Goal: Information Seeking & Learning: Learn about a topic

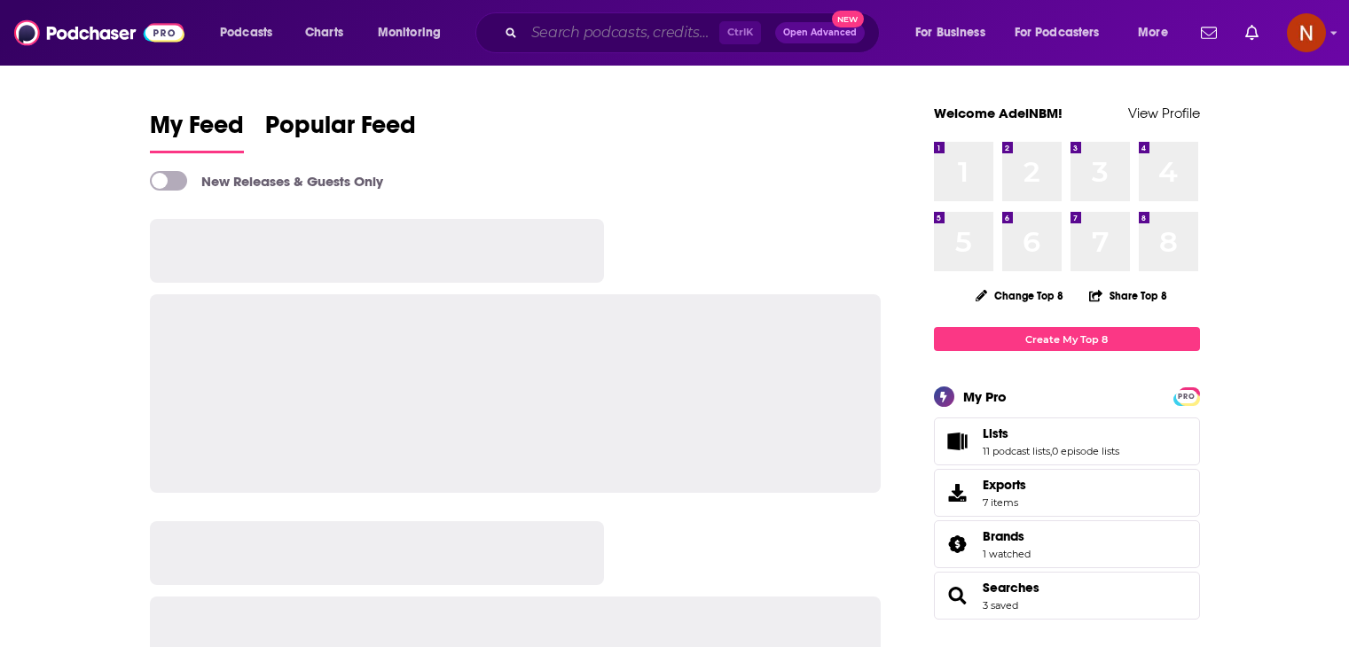
click at [653, 30] on input "Search podcasts, credits, & more..." at bounding box center [621, 33] width 195 height 28
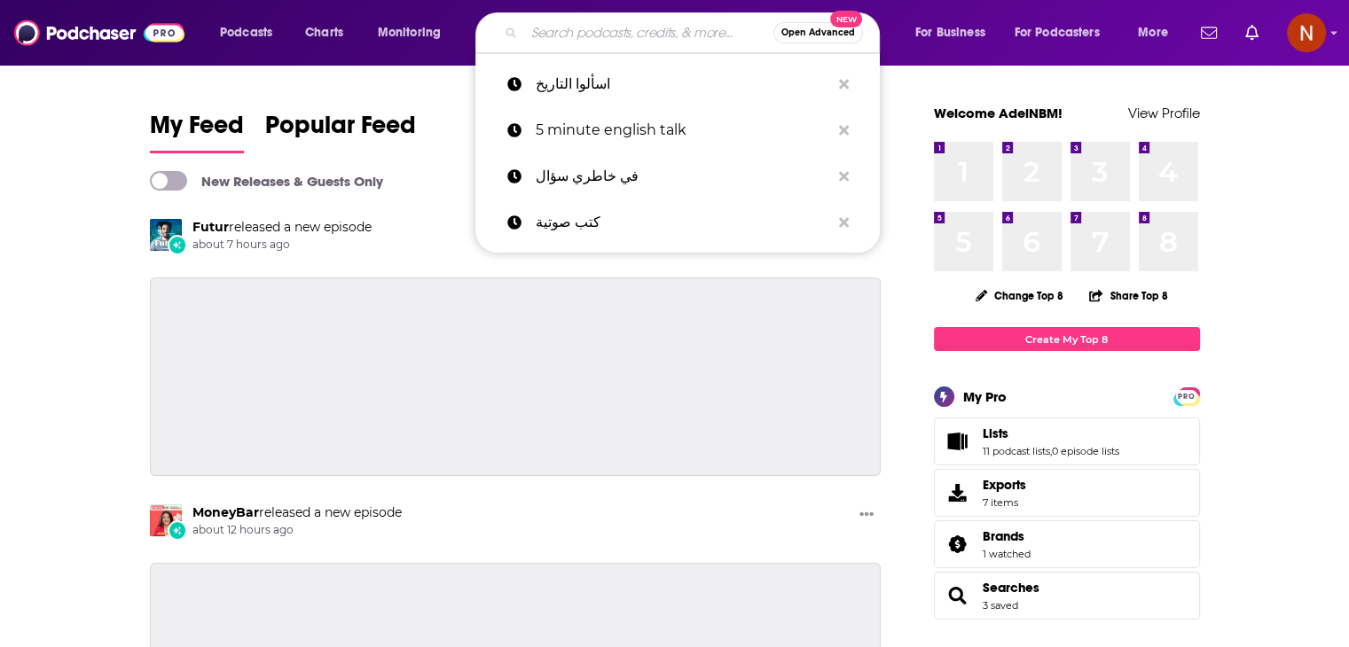
paste input "Coucou MA Biche"
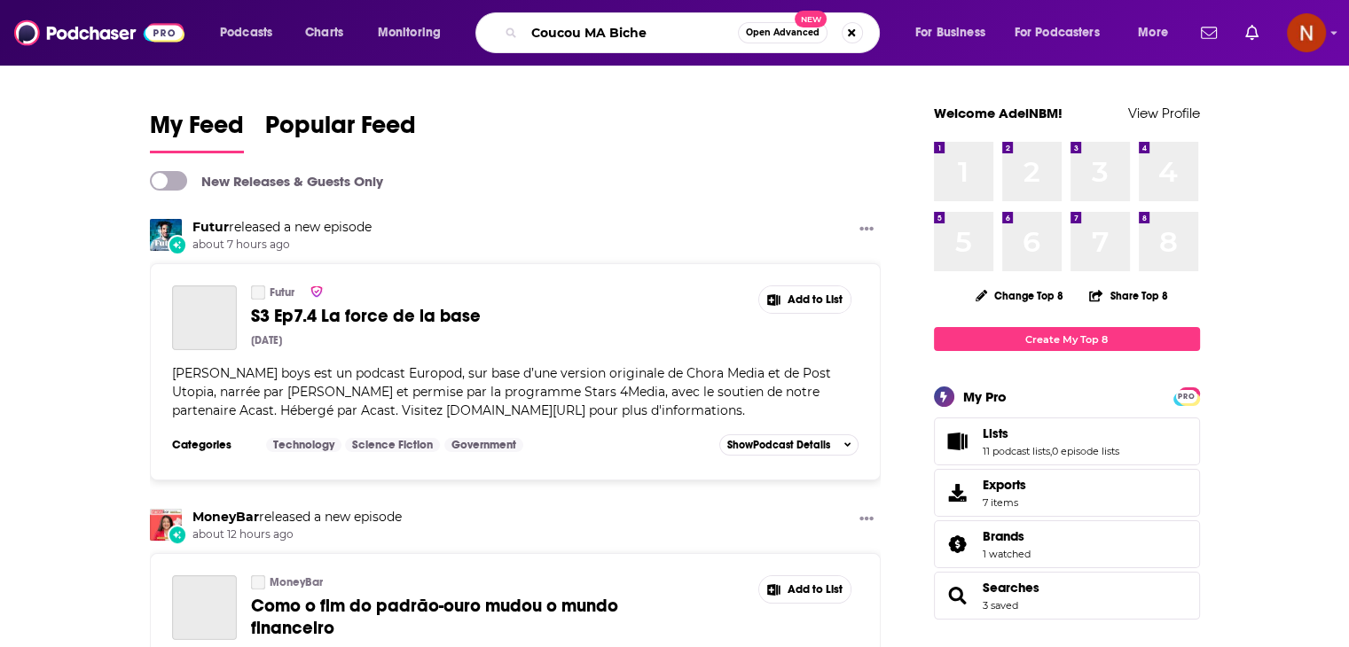
type input "Coucou MA Biche"
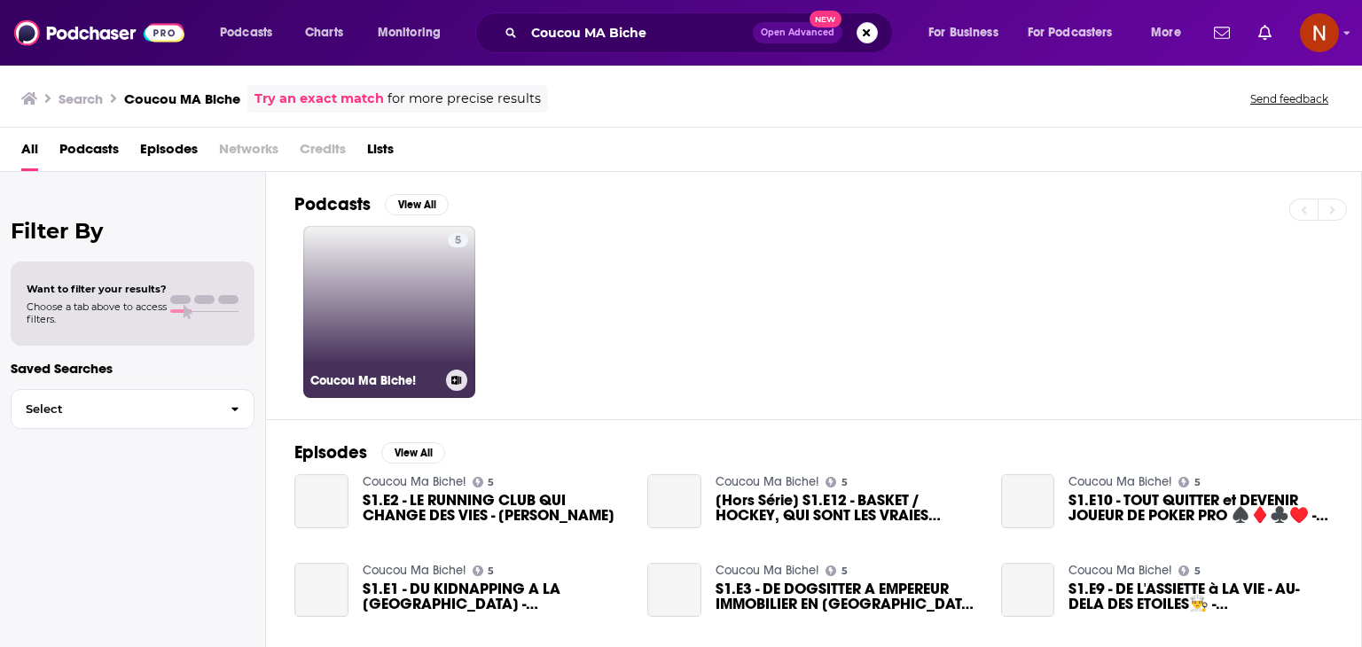
click at [390, 276] on link "5 Coucou Ma Biche!" at bounding box center [389, 312] width 172 height 172
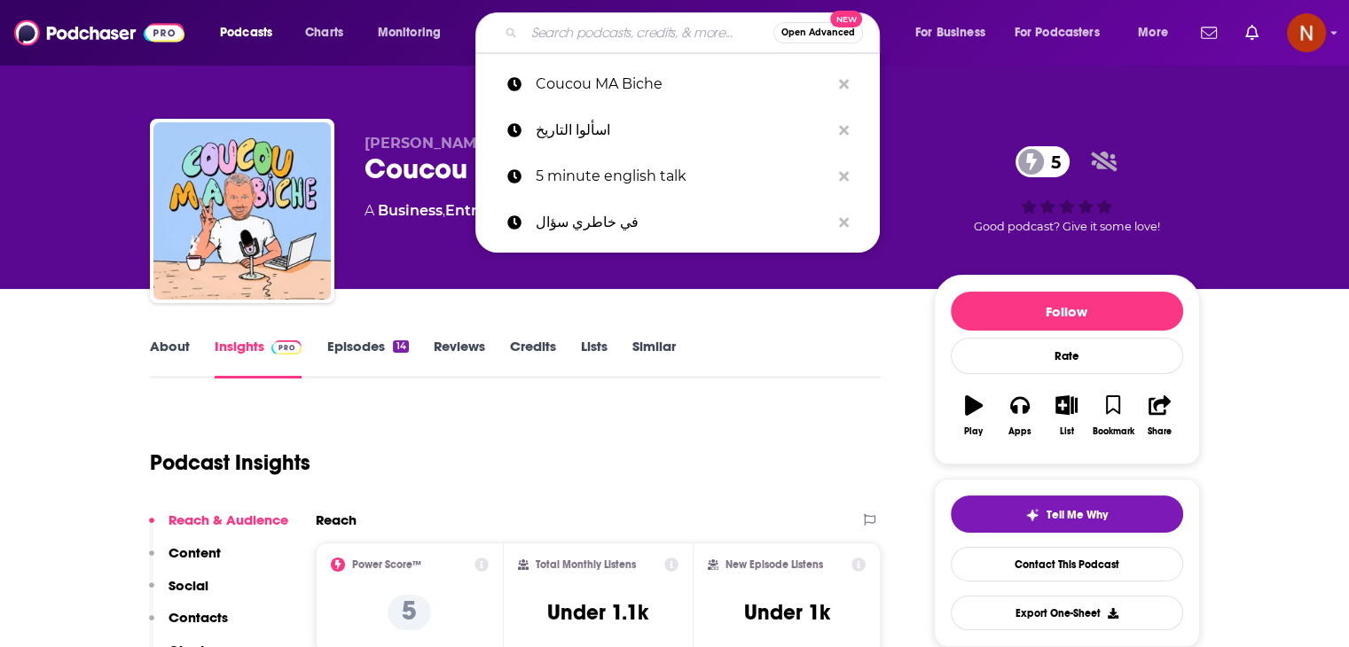
click at [626, 35] on input "Search podcasts, credits, & more..." at bounding box center [648, 33] width 249 height 28
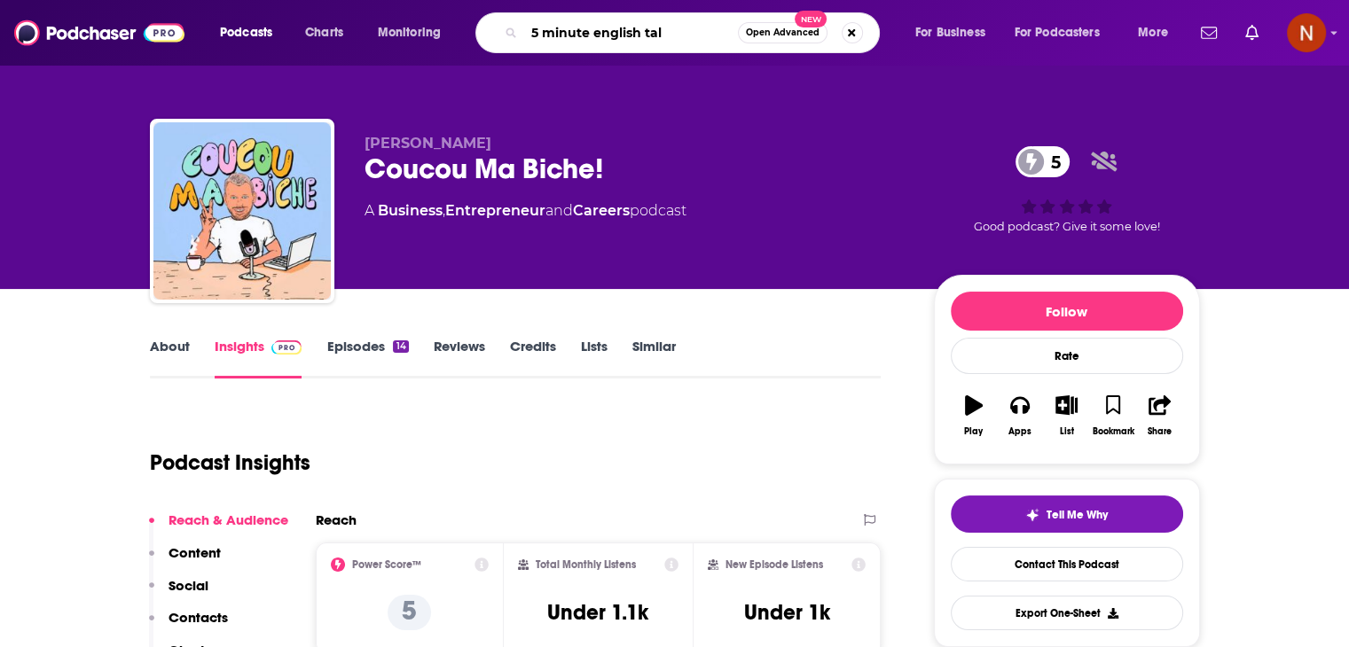
type input "5 minute english talk"
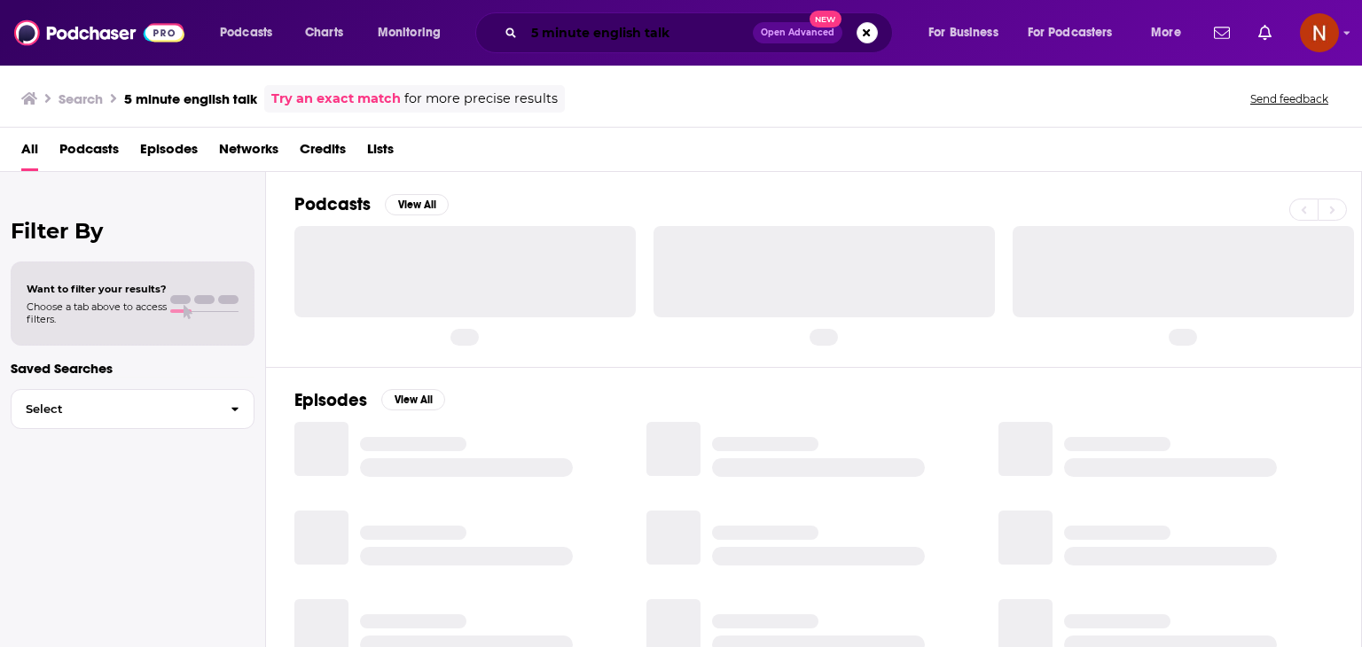
click at [688, 24] on input "5 minute english talk" at bounding box center [638, 33] width 229 height 28
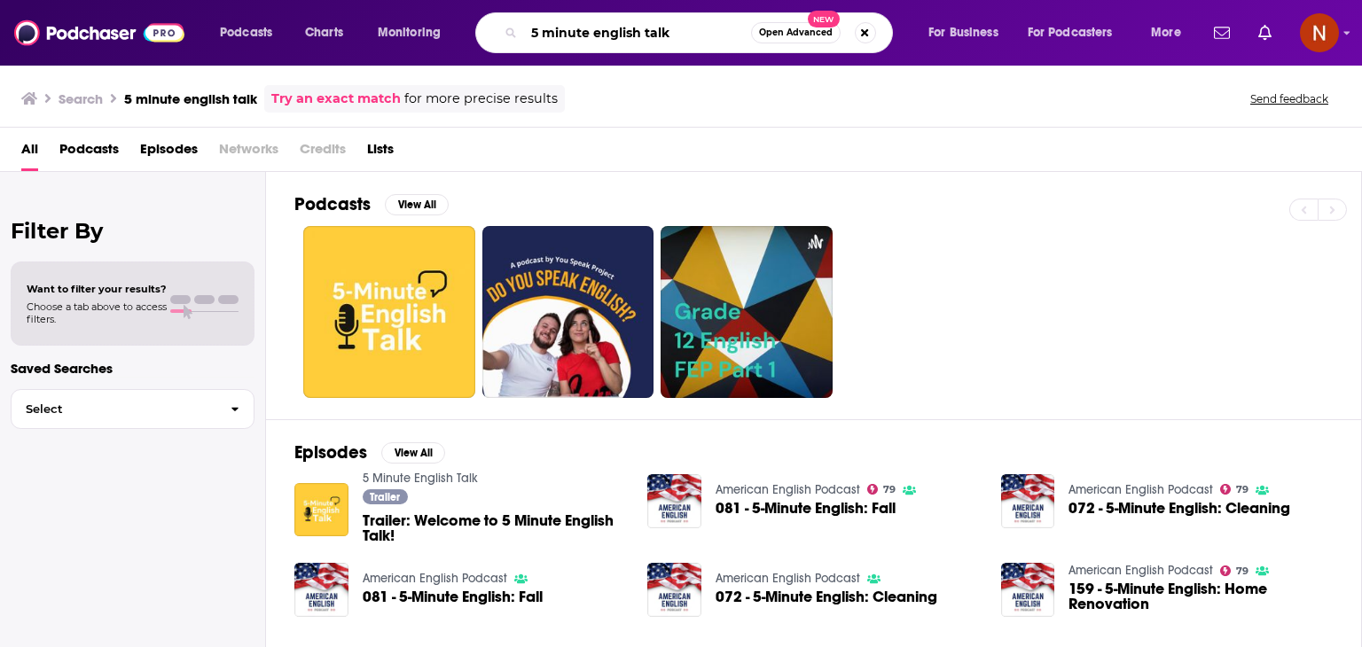
click at [617, 33] on input "5 minute english talk" at bounding box center [637, 33] width 227 height 28
paste input "Coucou Ma Biche!"
type input "Coucou Ma Biche!"
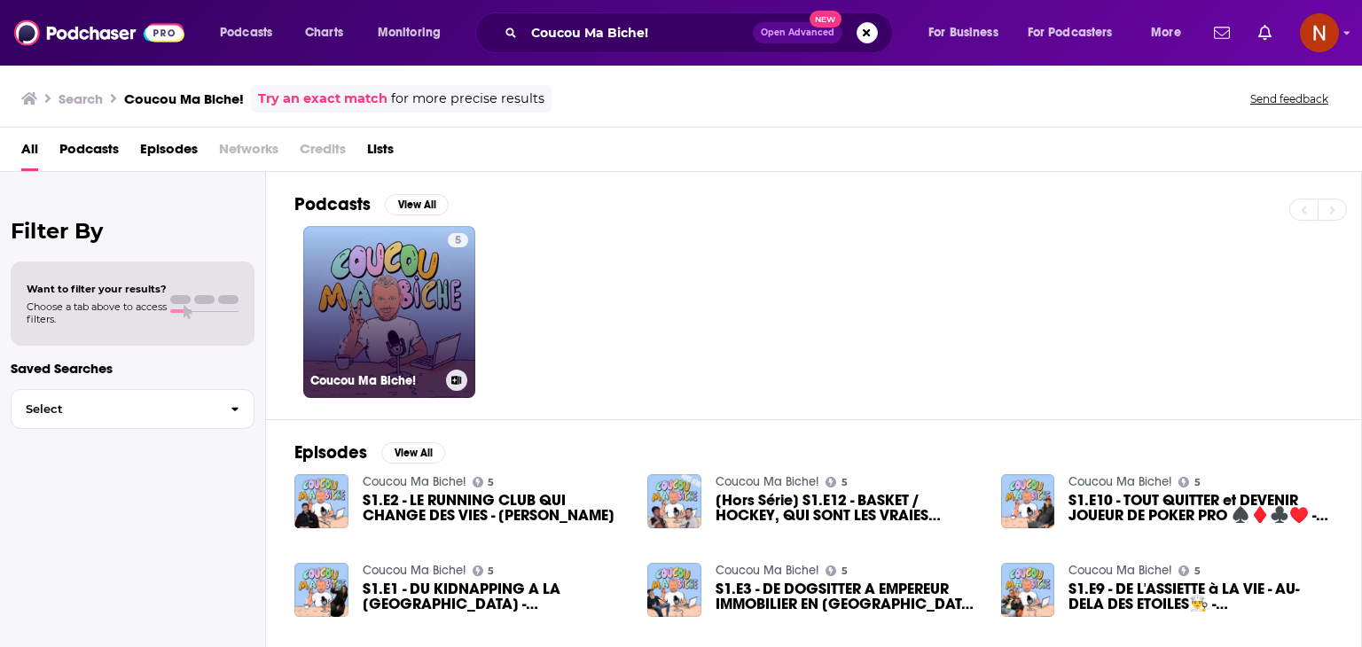
click at [399, 286] on link "5 Coucou Ma Biche!" at bounding box center [389, 312] width 172 height 172
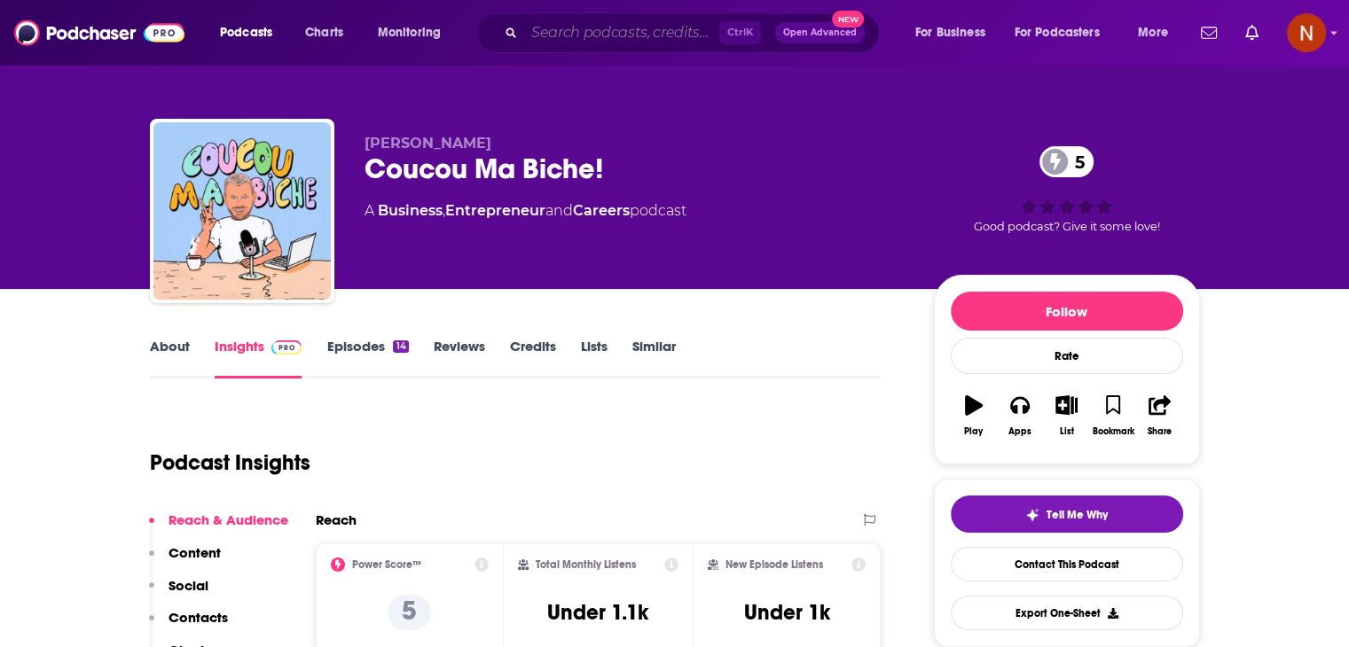
click at [583, 33] on input "Search podcasts, credits, & more..." at bounding box center [621, 33] width 195 height 28
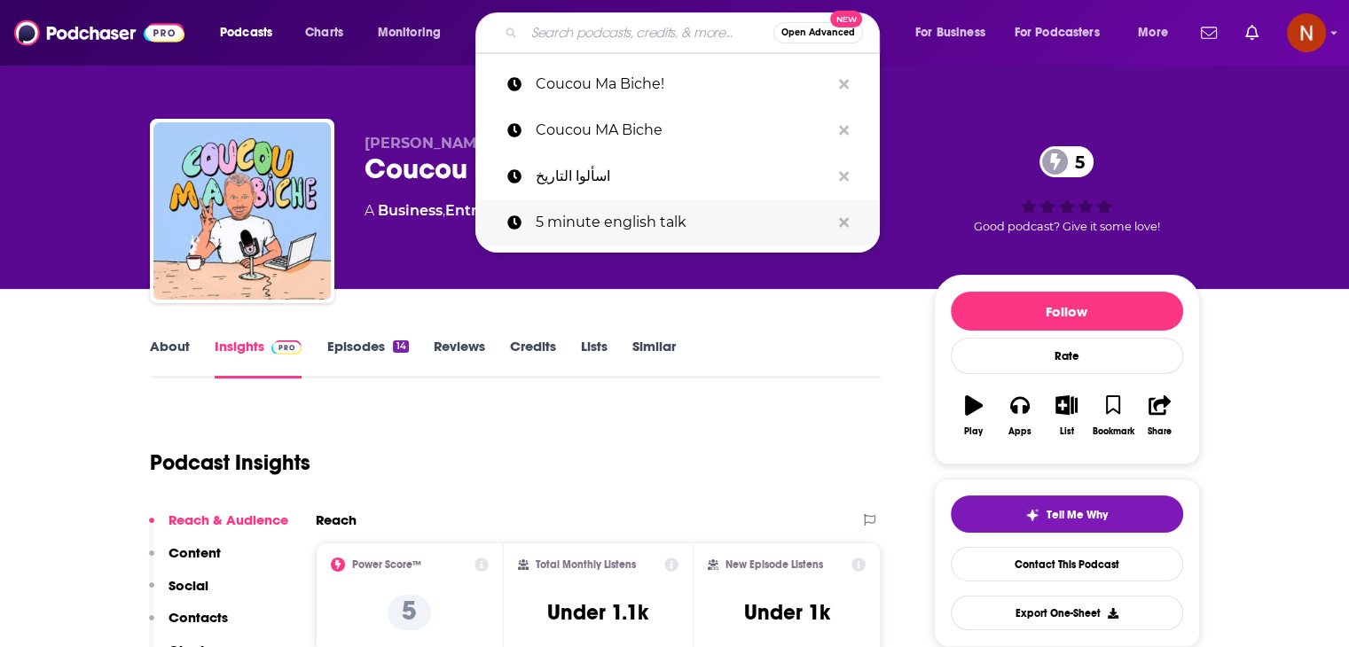
click at [614, 215] on p "5 minute english talk" at bounding box center [683, 223] width 294 height 46
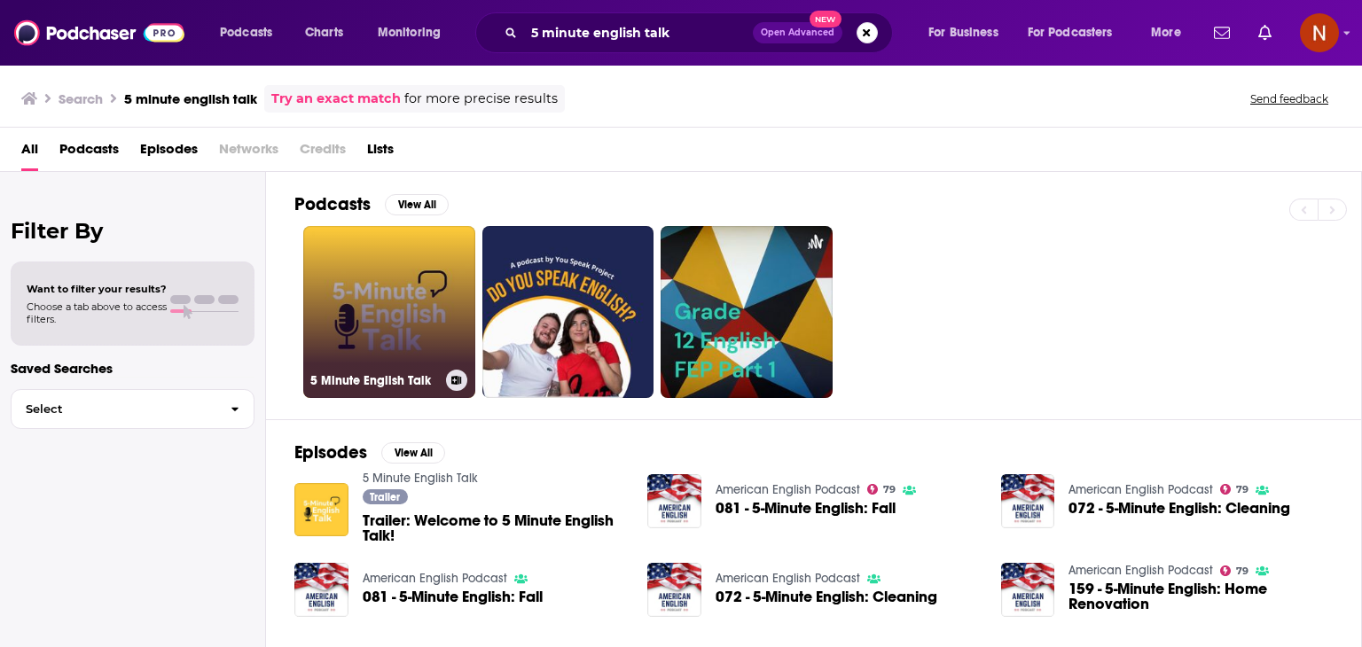
click at [390, 253] on link "5 Minute English Talk" at bounding box center [389, 312] width 172 height 172
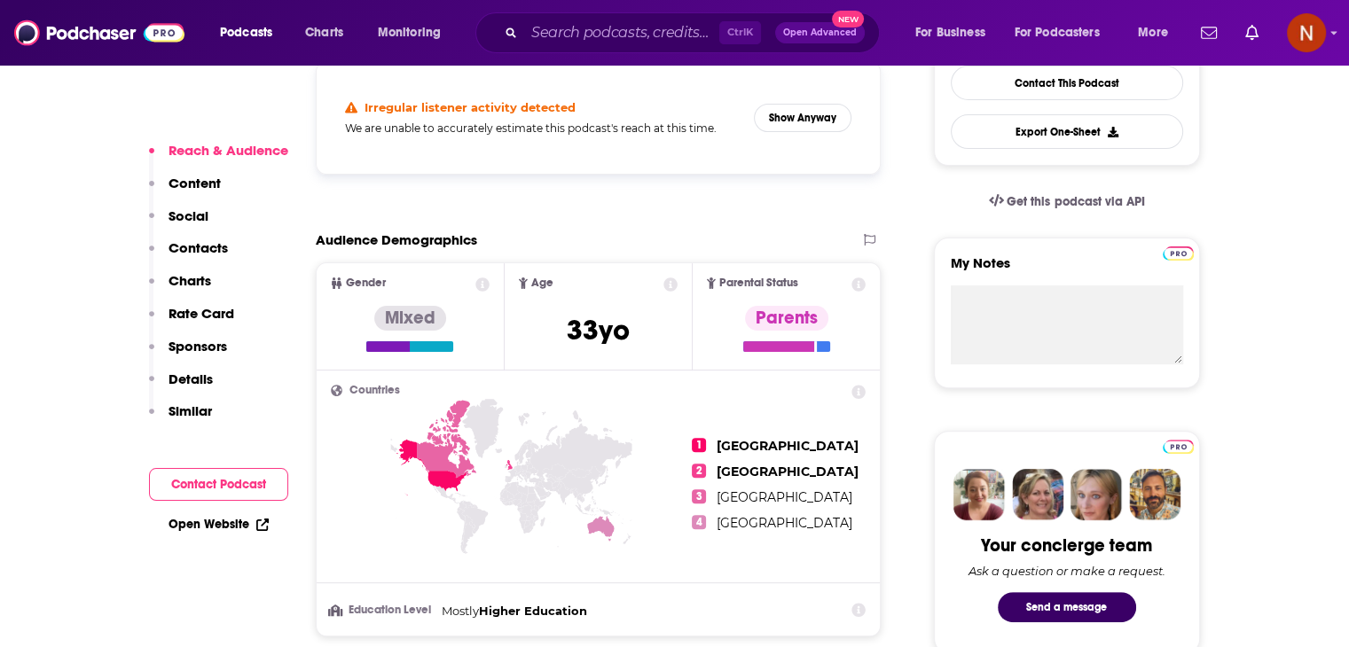
scroll to position [355, 0]
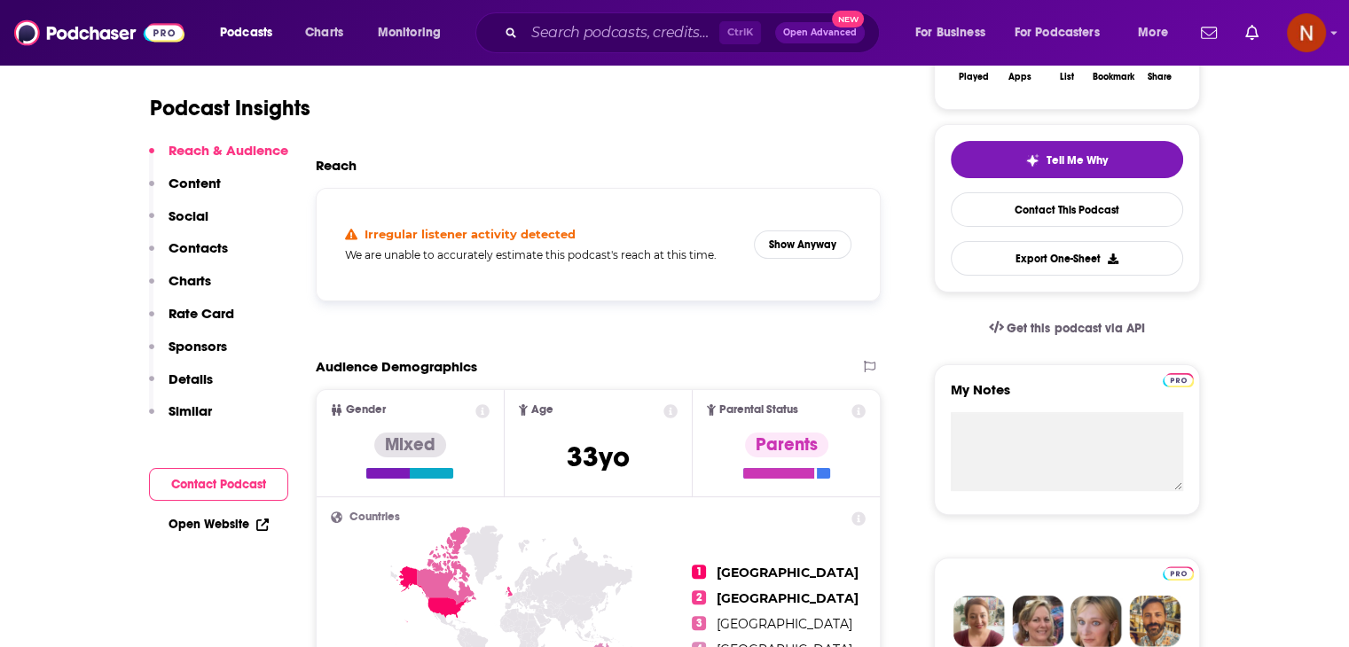
click at [843, 199] on div "Irregular listener activity detected We are unable to accurately estimate this …" at bounding box center [599, 245] width 566 height 114
click at [806, 247] on button "Show Anyway" at bounding box center [803, 245] width 98 height 28
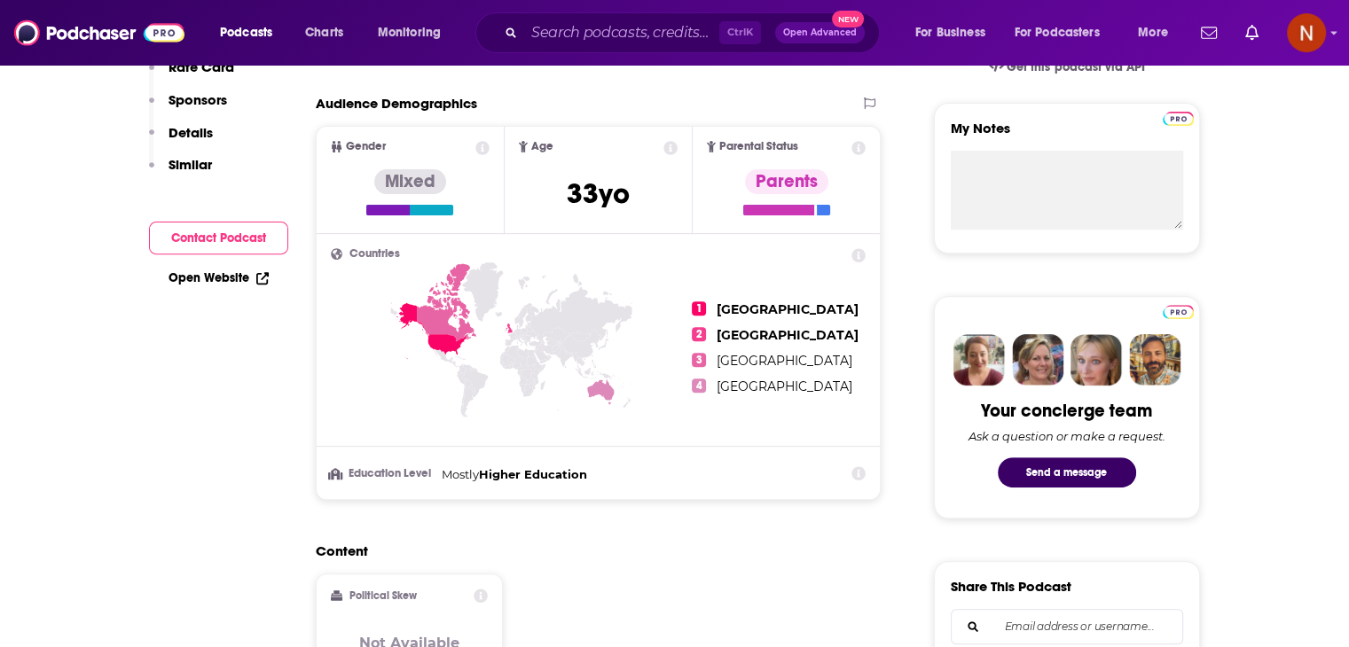
scroll to position [0, 0]
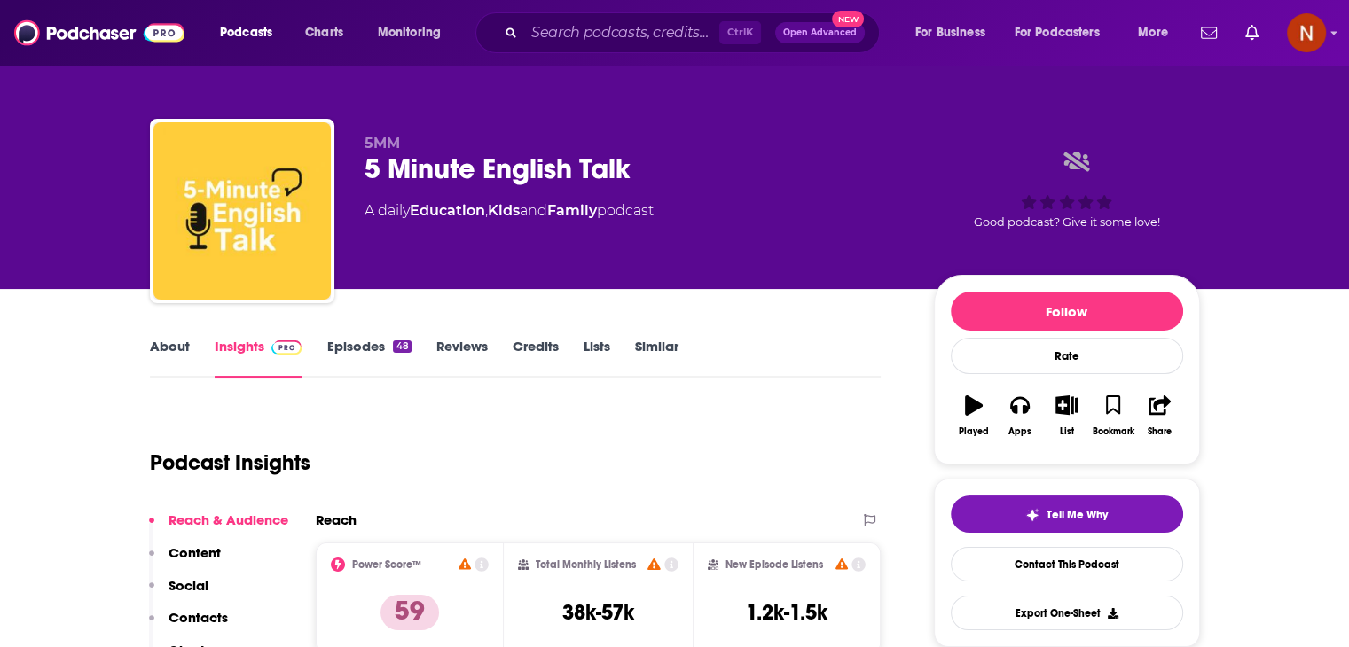
click at [270, 26] on span "Podcasts" at bounding box center [246, 32] width 52 height 25
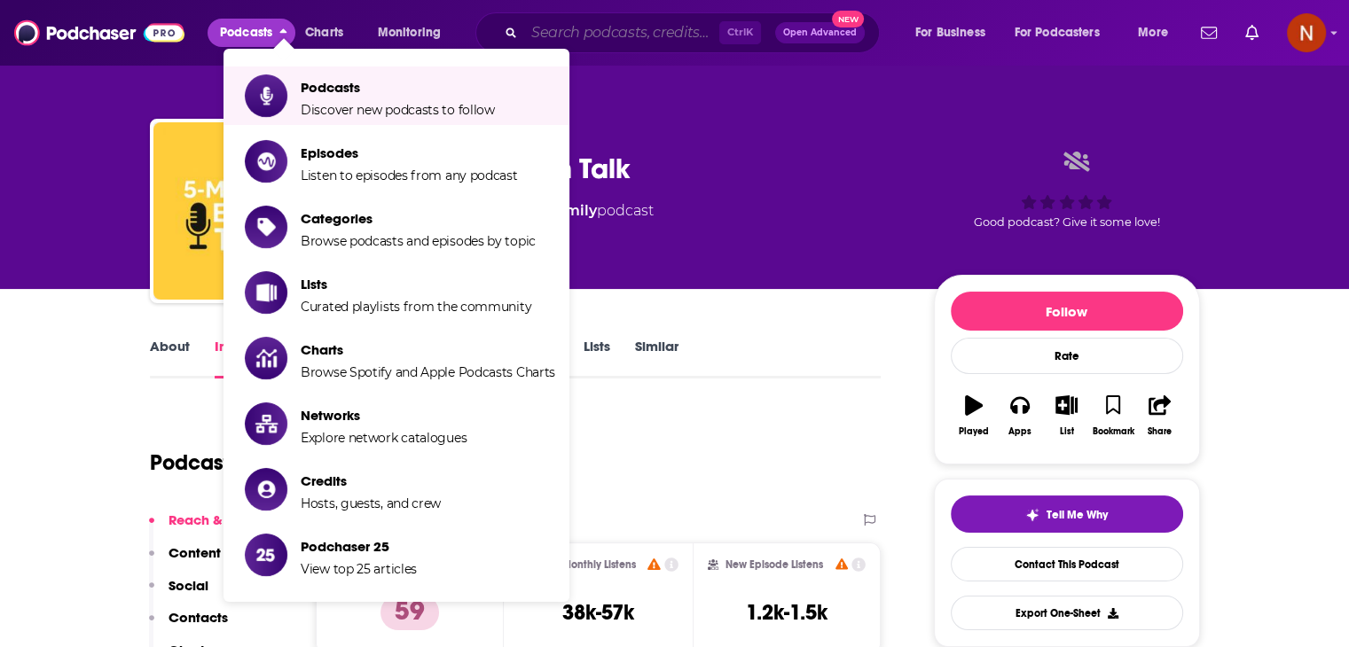
click at [662, 27] on input "Search podcasts, credits, & more..." at bounding box center [621, 33] width 195 height 28
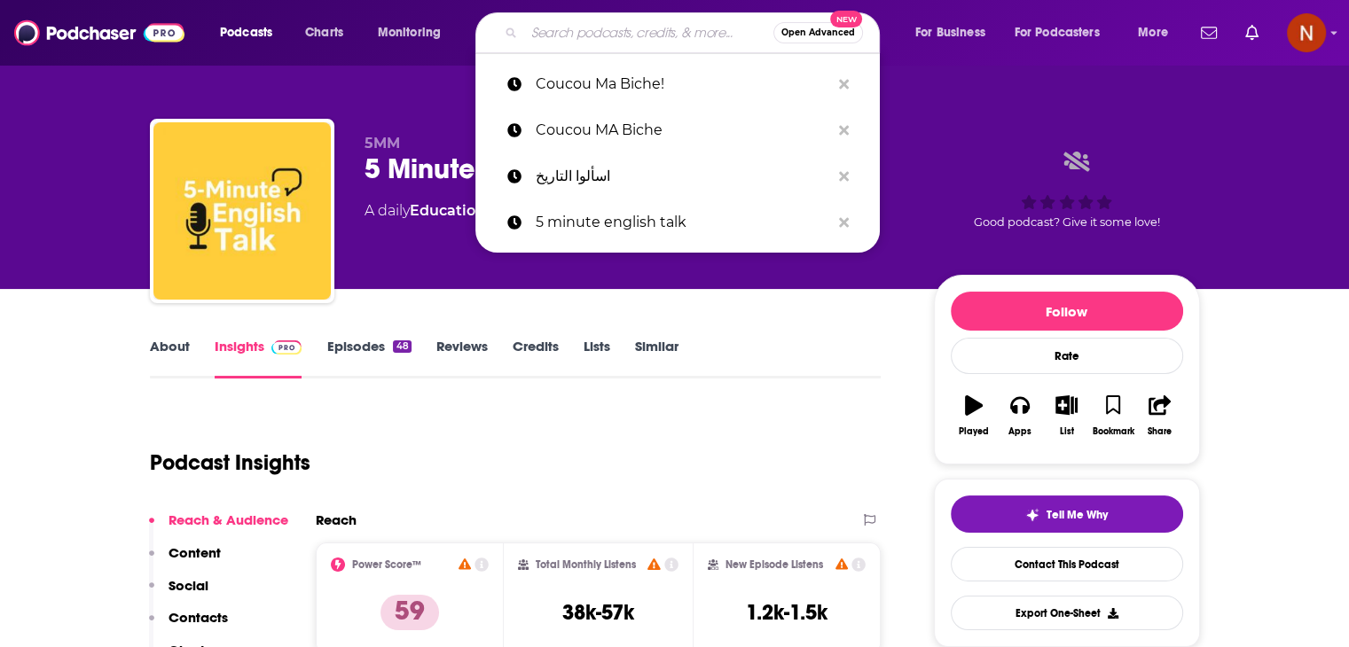
click at [605, 22] on input "Search podcasts, credits, & more..." at bounding box center [648, 33] width 249 height 28
paste input "Below the Fold"
type input "Below the Fold"
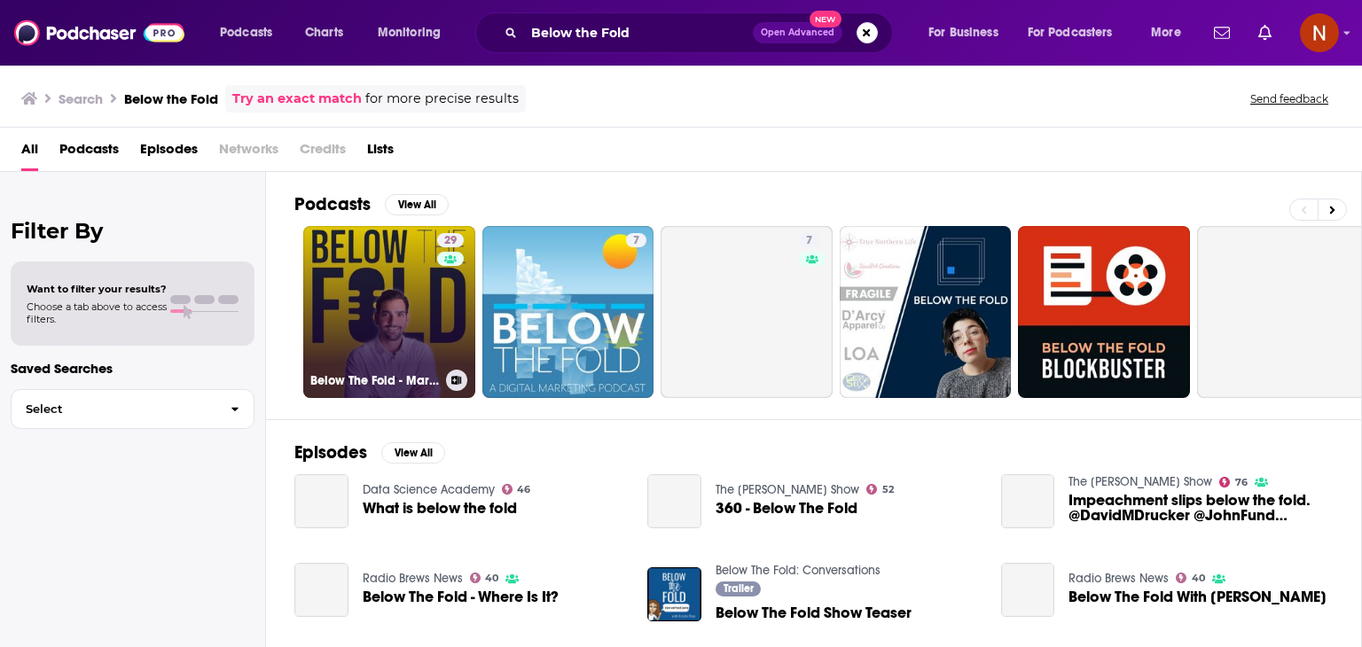
click at [383, 284] on link "29 Below The Fold - Marketing & Advertising Show" at bounding box center [389, 312] width 172 height 172
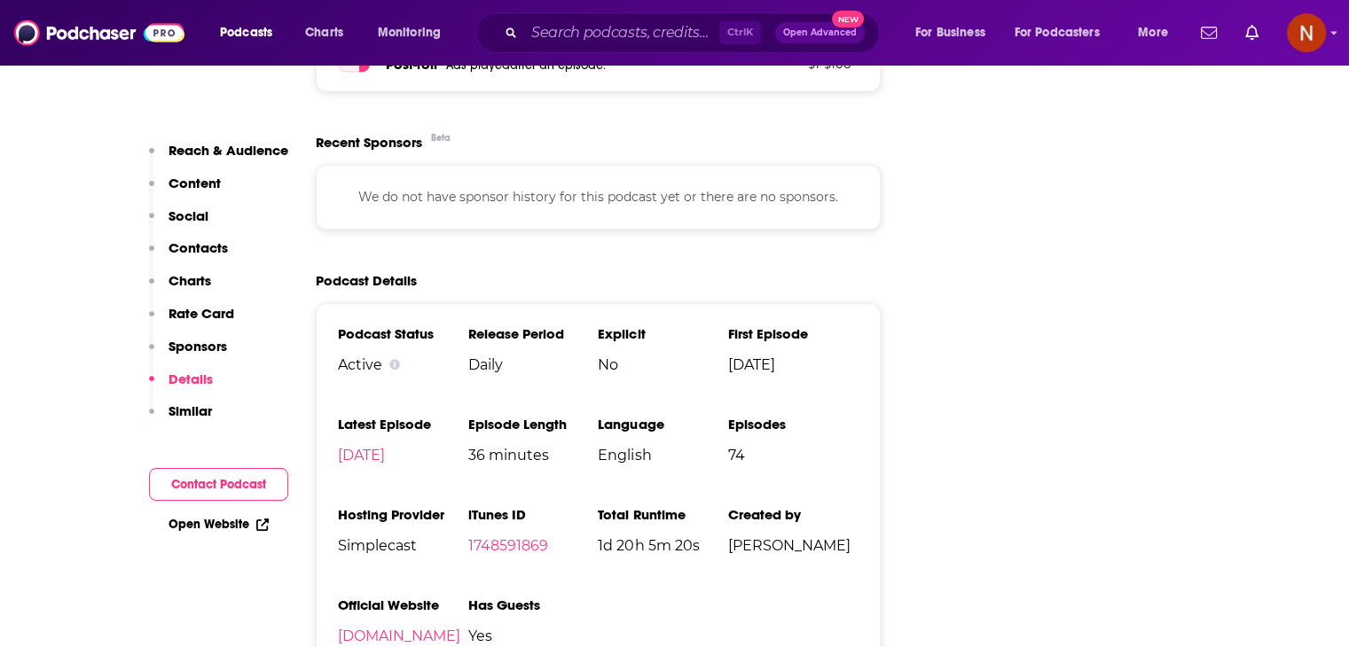
scroll to position [1986, 0]
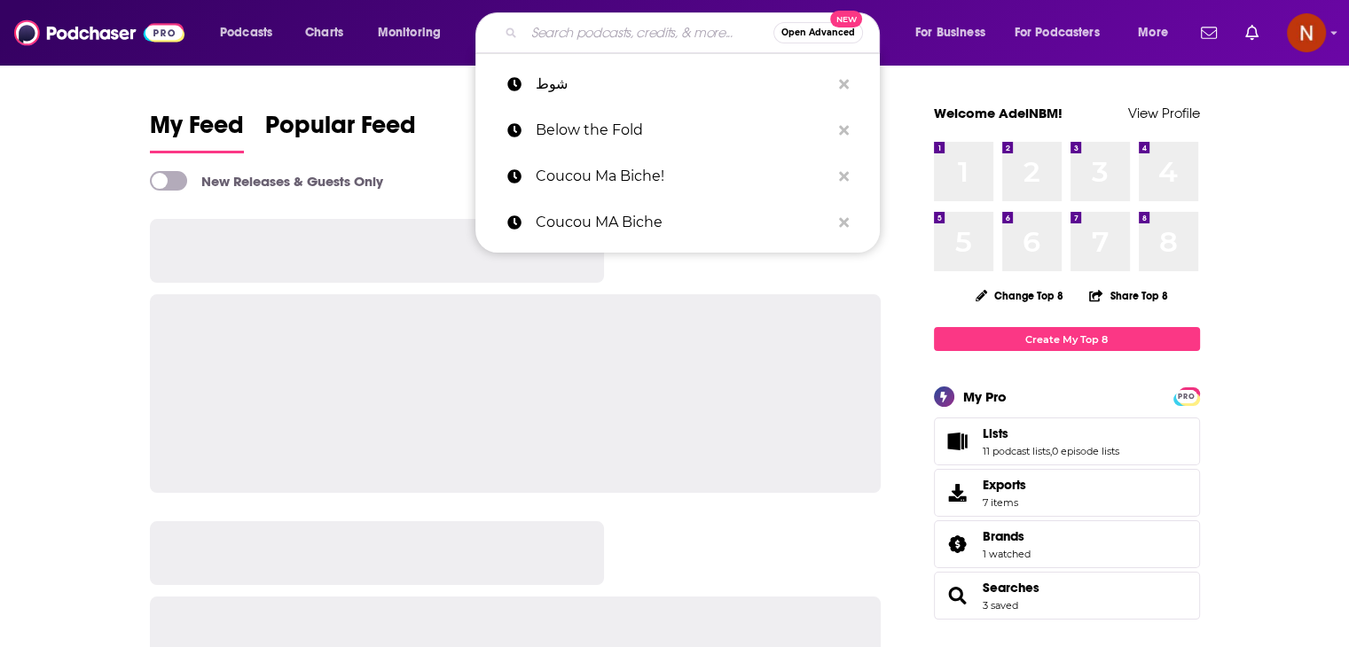
click at [610, 42] on input "Search podcasts, credits, & more..." at bounding box center [648, 33] width 249 height 28
click at [607, 223] on p "Coucou MA Biche" at bounding box center [683, 223] width 294 height 46
type input "Coucou MA Biche"
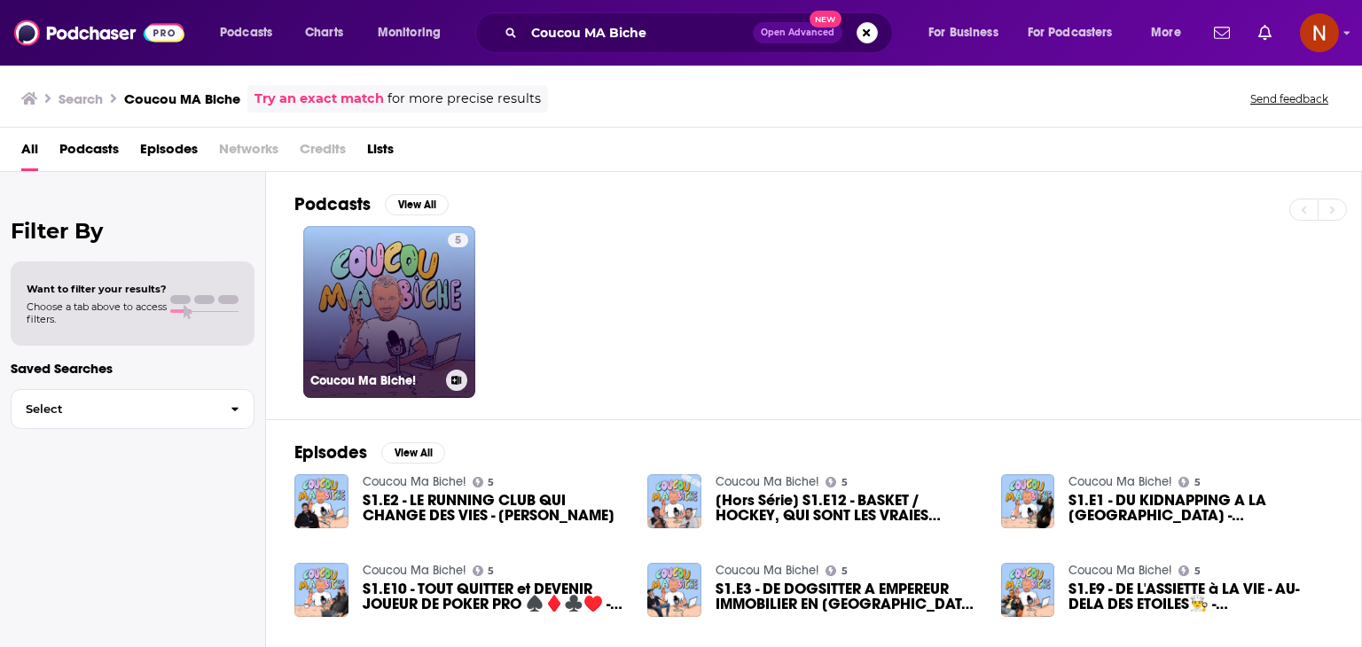
click at [389, 265] on link "5 Coucou Ma Biche!" at bounding box center [389, 312] width 172 height 172
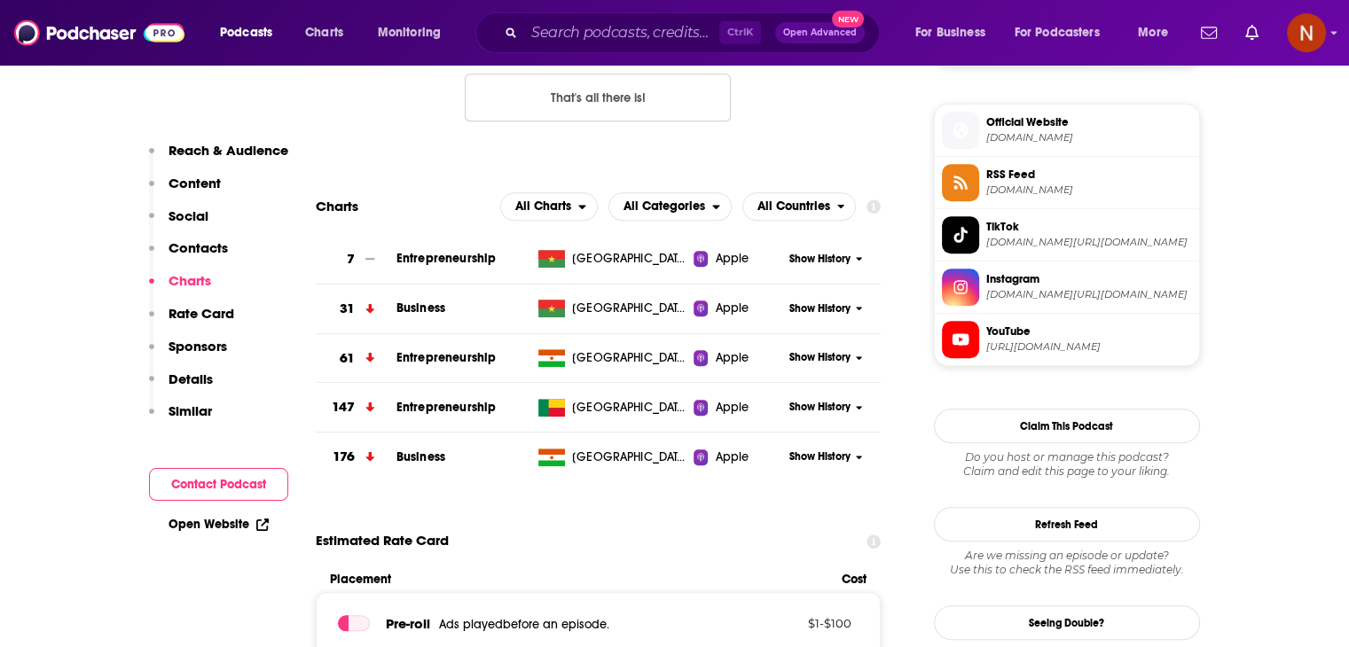
scroll to position [1272, 0]
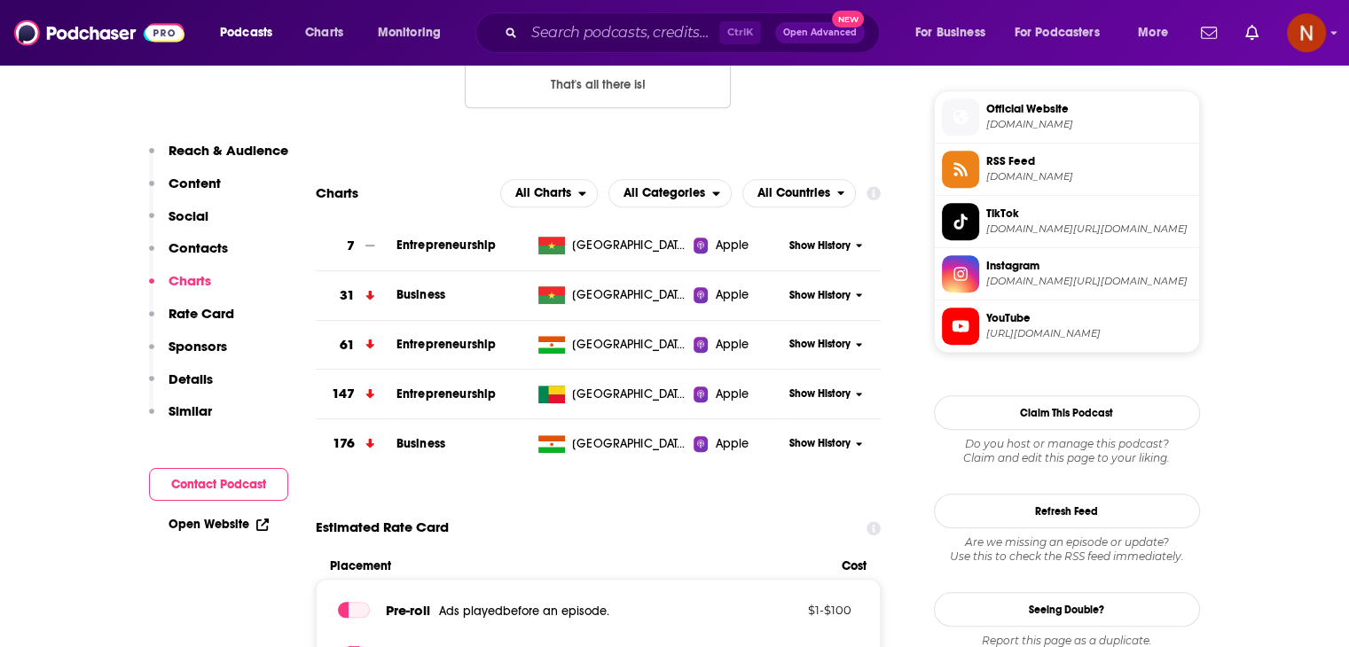
click at [833, 237] on div "Show History" at bounding box center [832, 245] width 98 height 43
click at [834, 247] on span "Show History" at bounding box center [819, 246] width 61 height 15
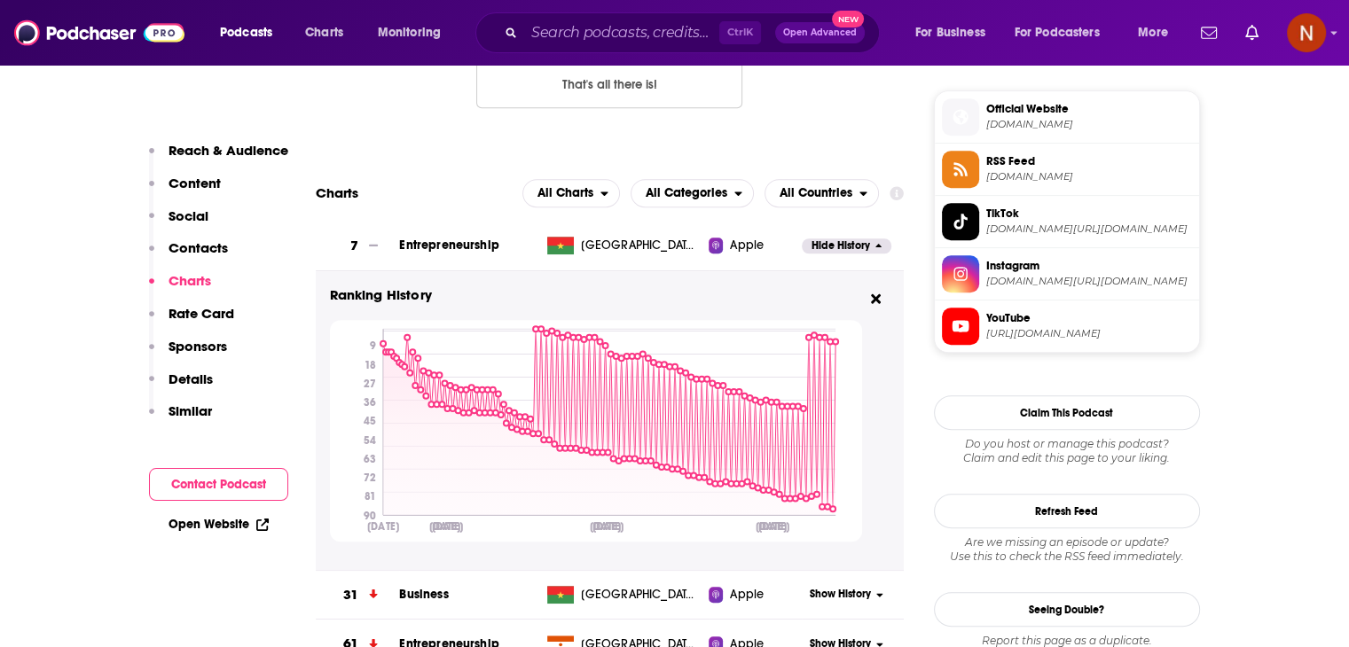
click at [833, 247] on span "Hide History" at bounding box center [840, 246] width 59 height 15
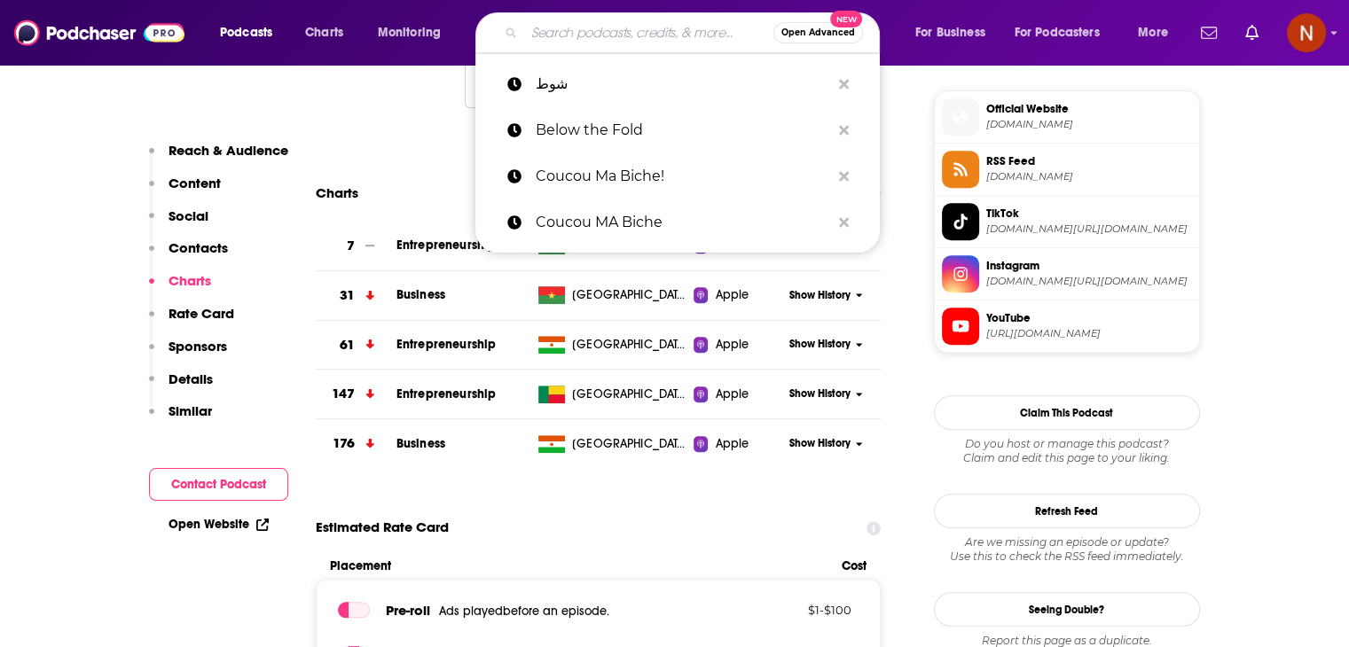
click at [595, 35] on input "Search podcasts, credits, & more..." at bounding box center [648, 33] width 249 height 28
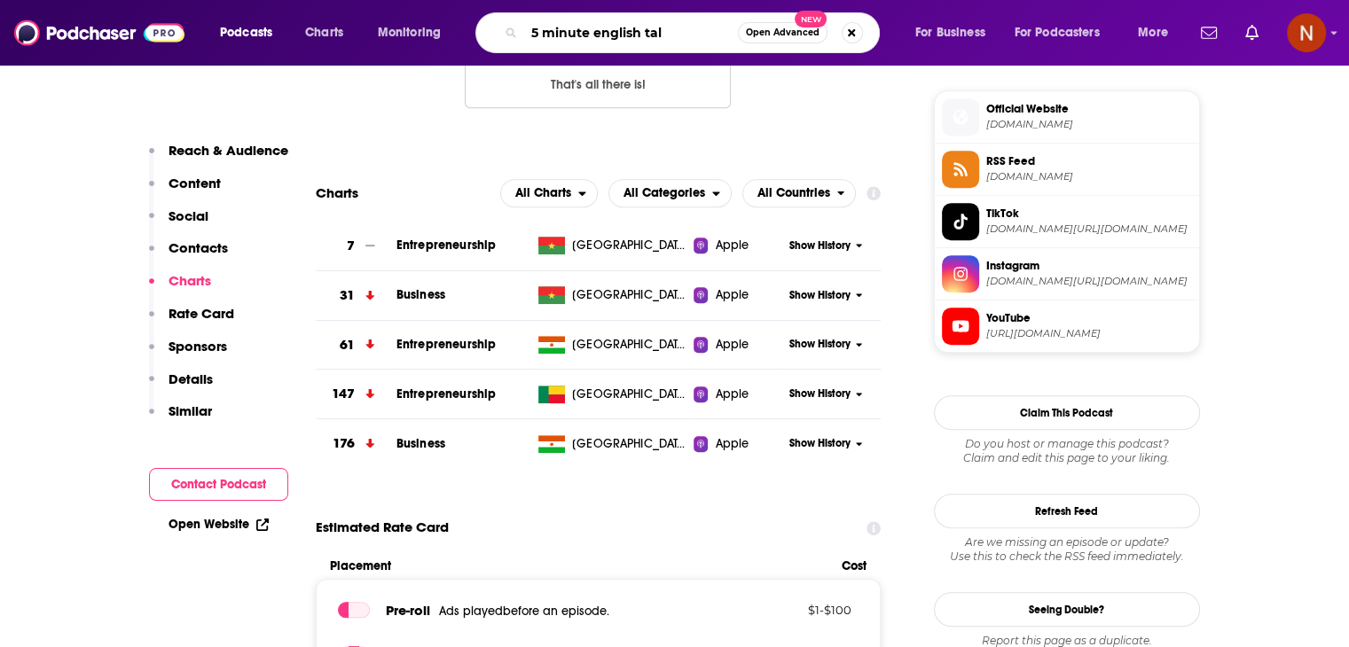
type input "5 minute english talk"
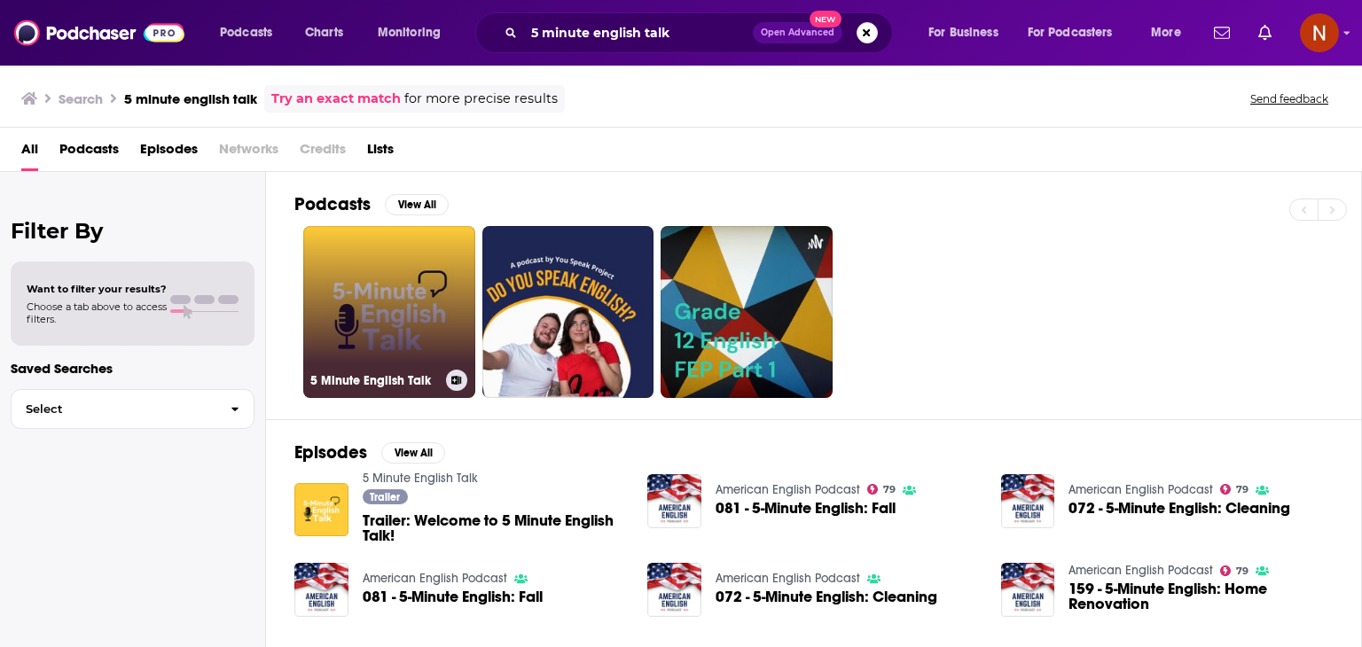
click at [400, 285] on link "5 Minute English Talk" at bounding box center [389, 312] width 172 height 172
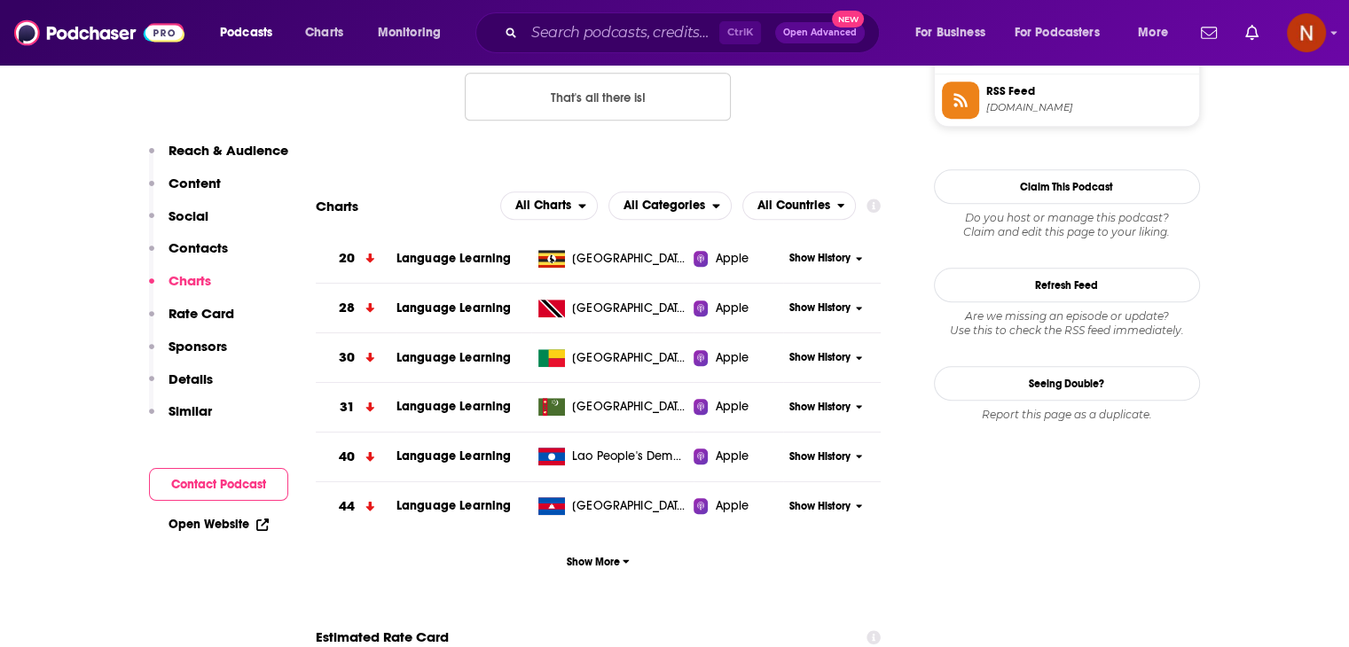
scroll to position [1524, 0]
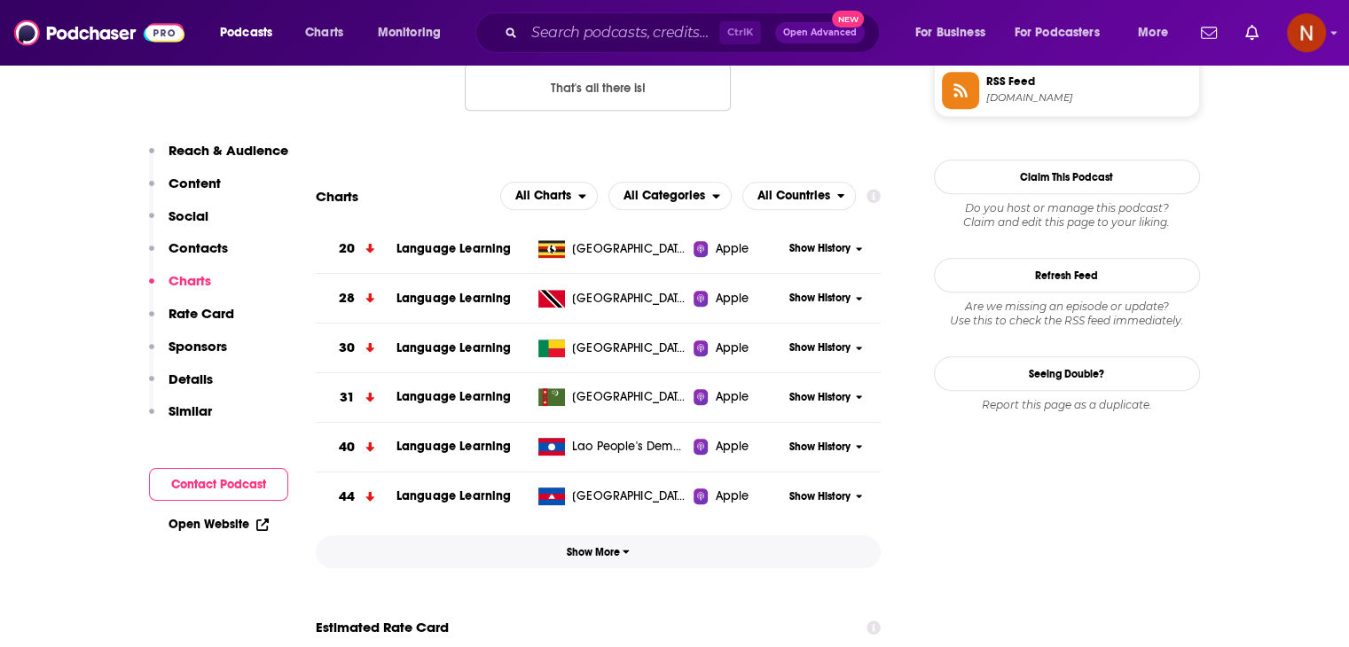
click at [619, 553] on span "Show More" at bounding box center [598, 552] width 63 height 12
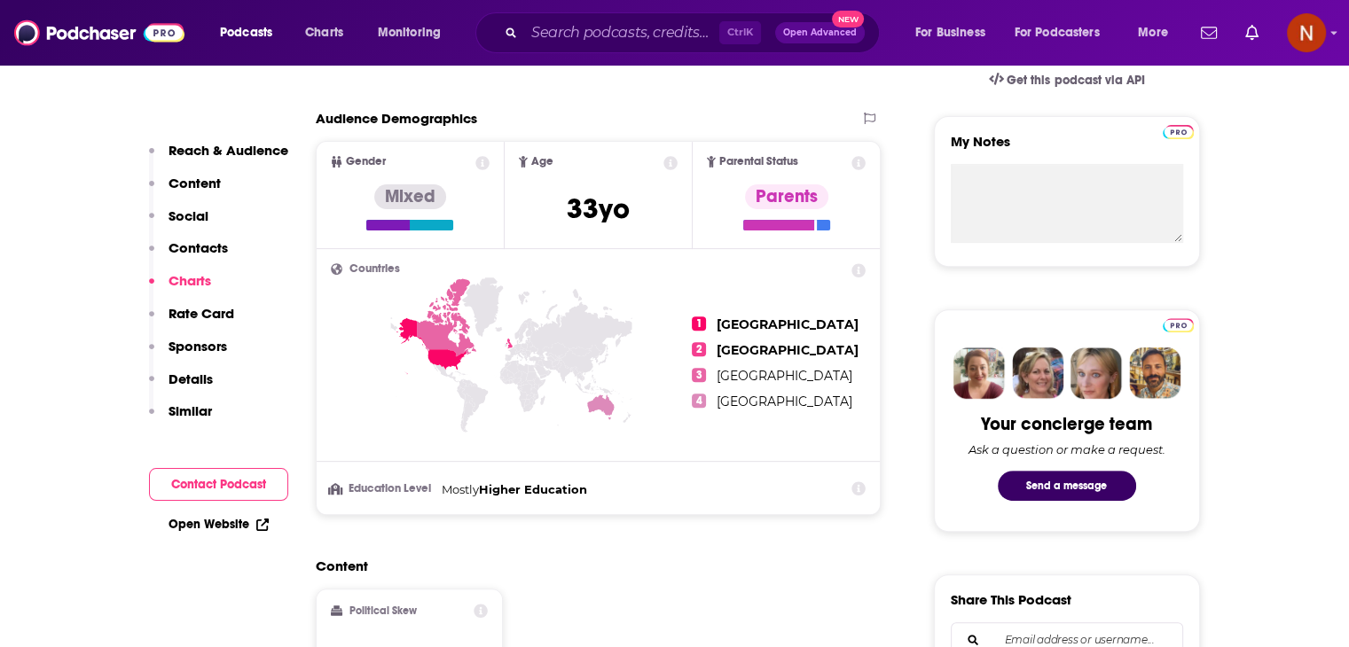
scroll to position [1895, 0]
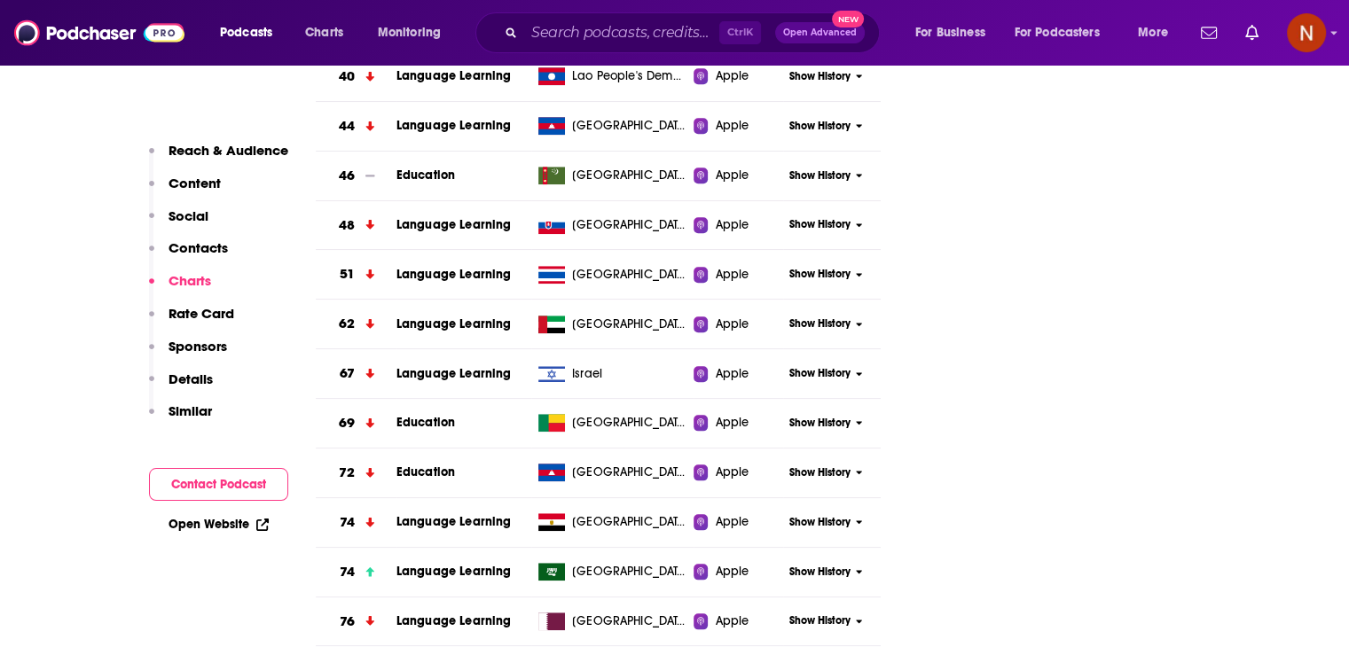
click at [830, 325] on span "Show History" at bounding box center [819, 324] width 61 height 15
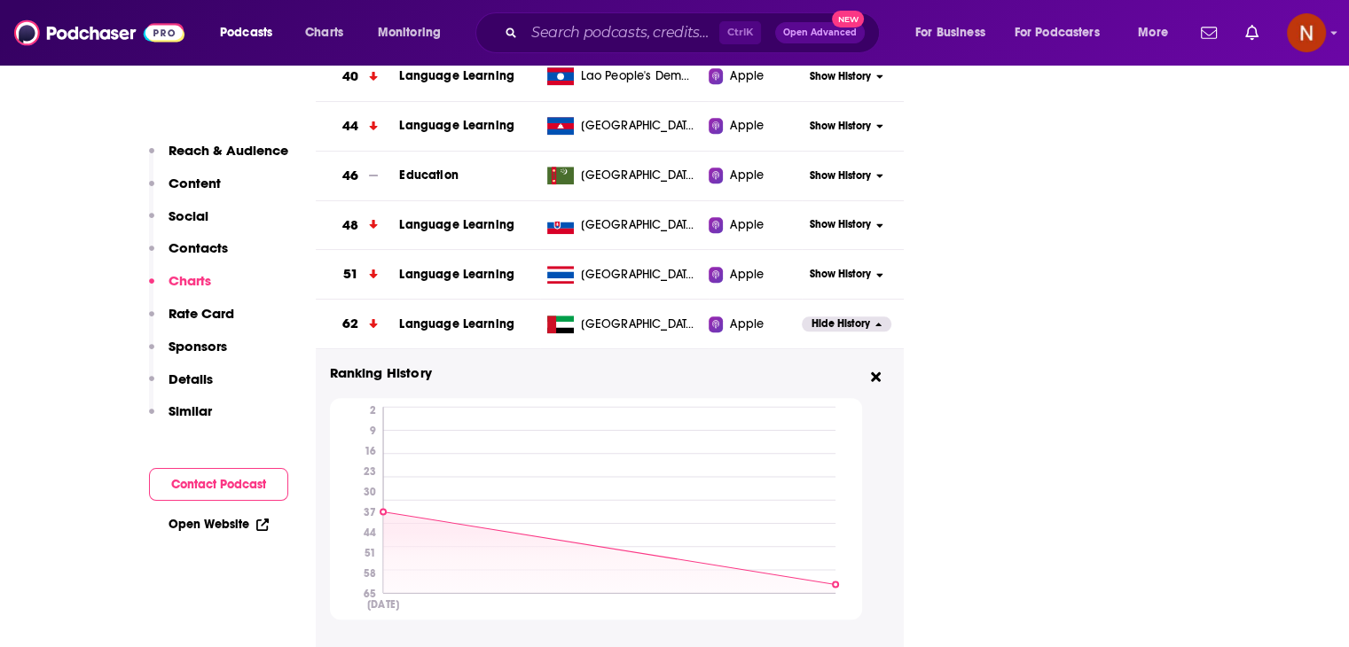
scroll to position [2043, 0]
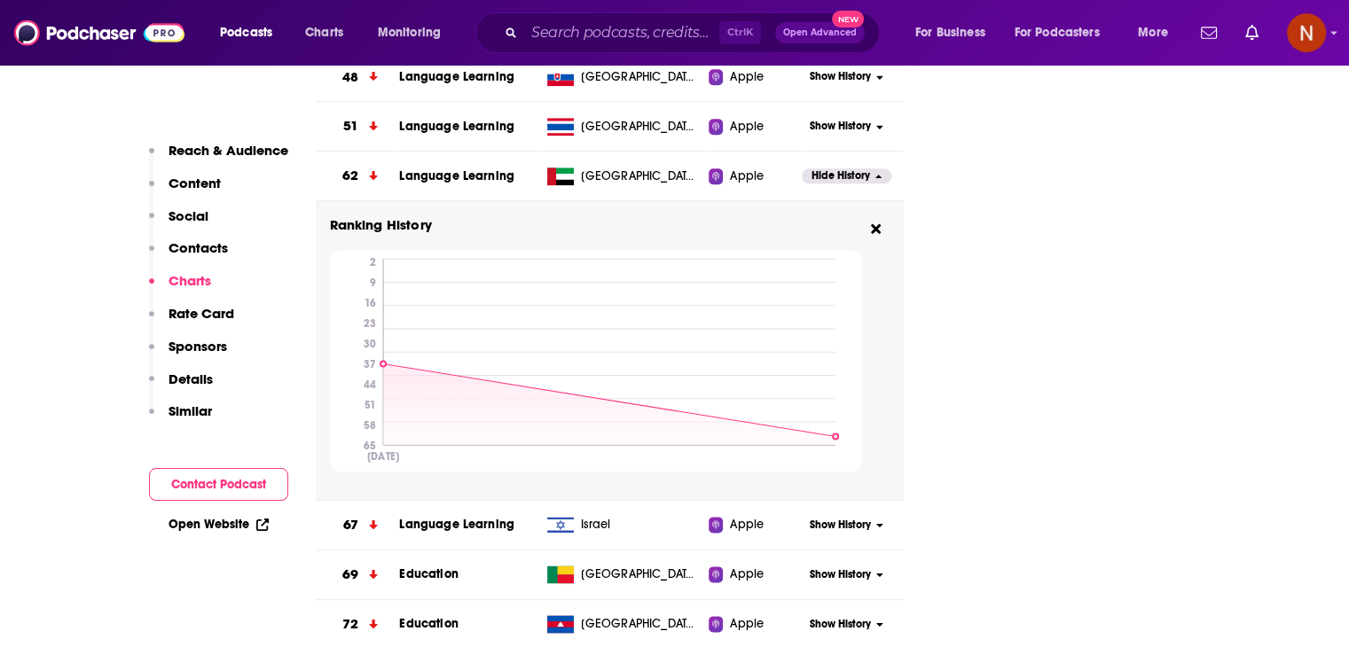
click at [847, 176] on span "Hide History" at bounding box center [840, 175] width 59 height 15
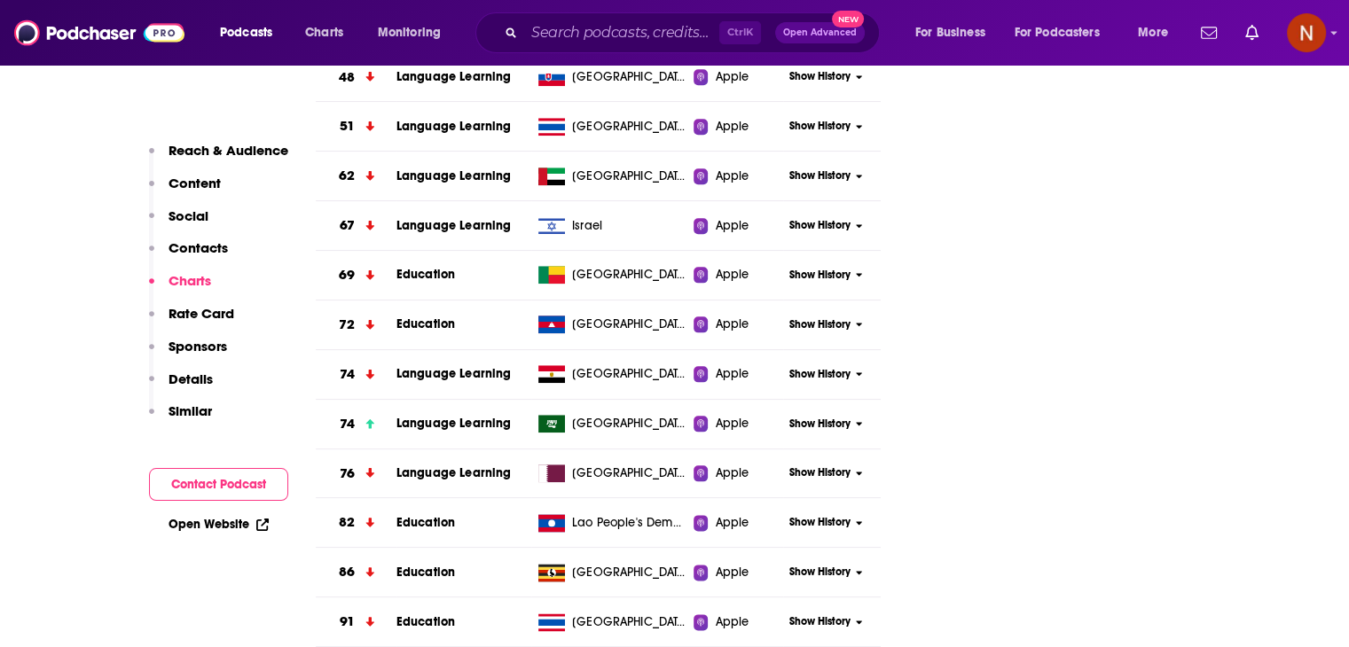
click at [826, 420] on span "Show History" at bounding box center [819, 424] width 61 height 15
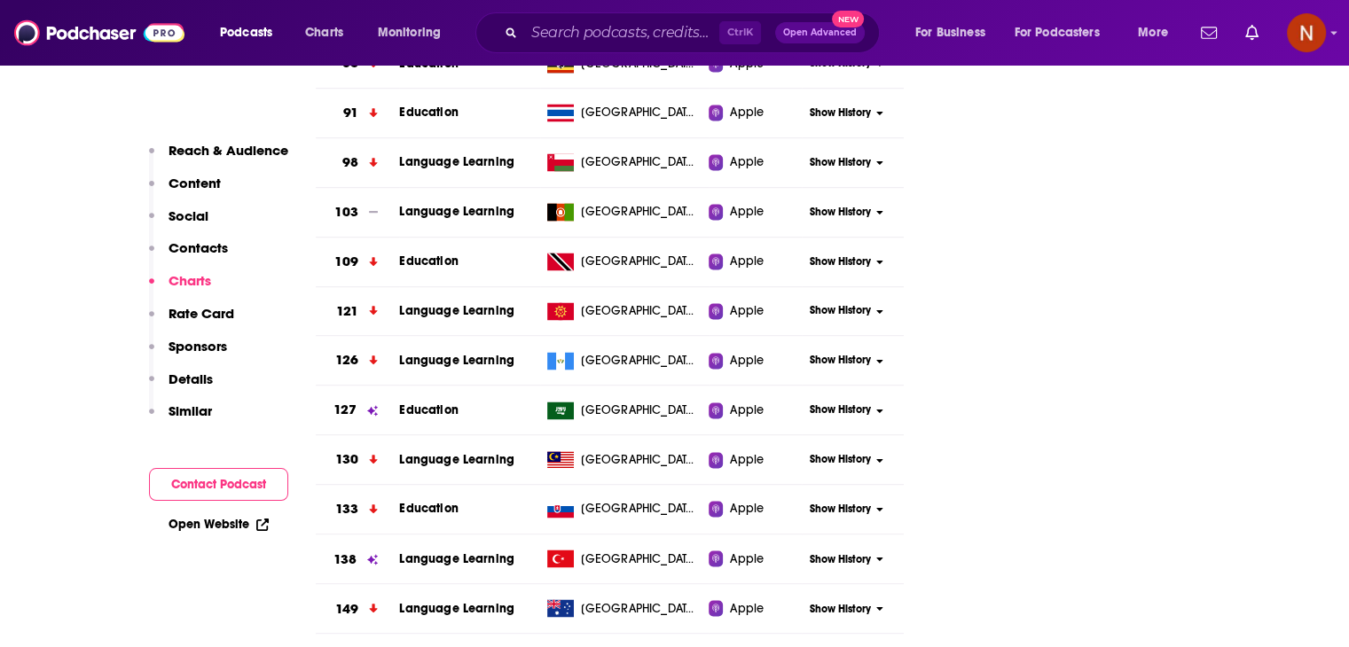
scroll to position [2873, 0]
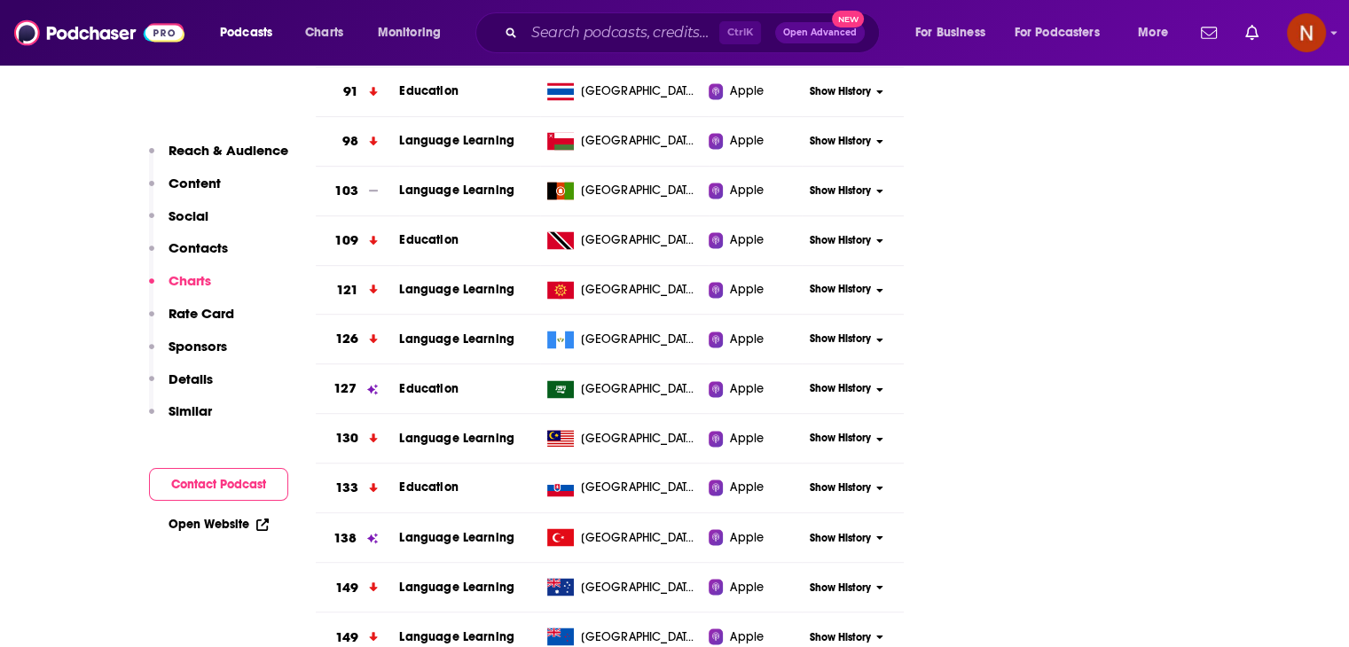
click at [836, 385] on span "Show History" at bounding box center [840, 388] width 61 height 15
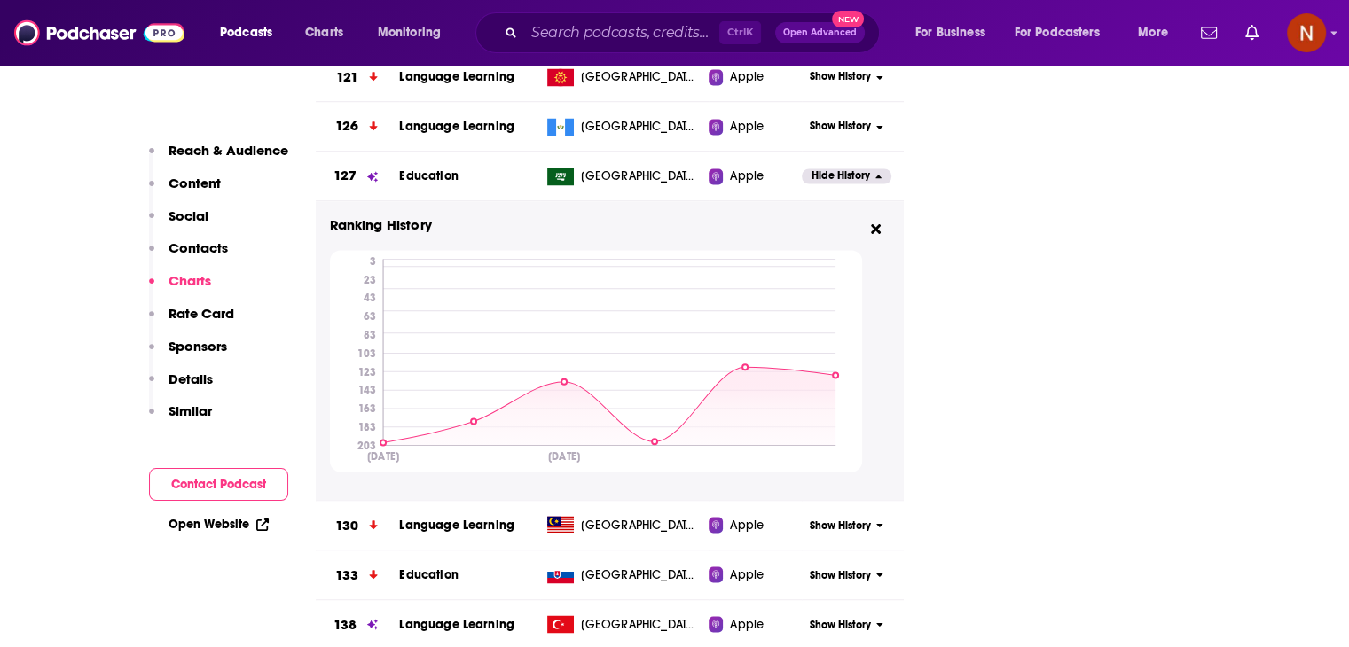
scroll to position [3087, 0]
click at [826, 170] on span "Hide History" at bounding box center [840, 175] width 59 height 15
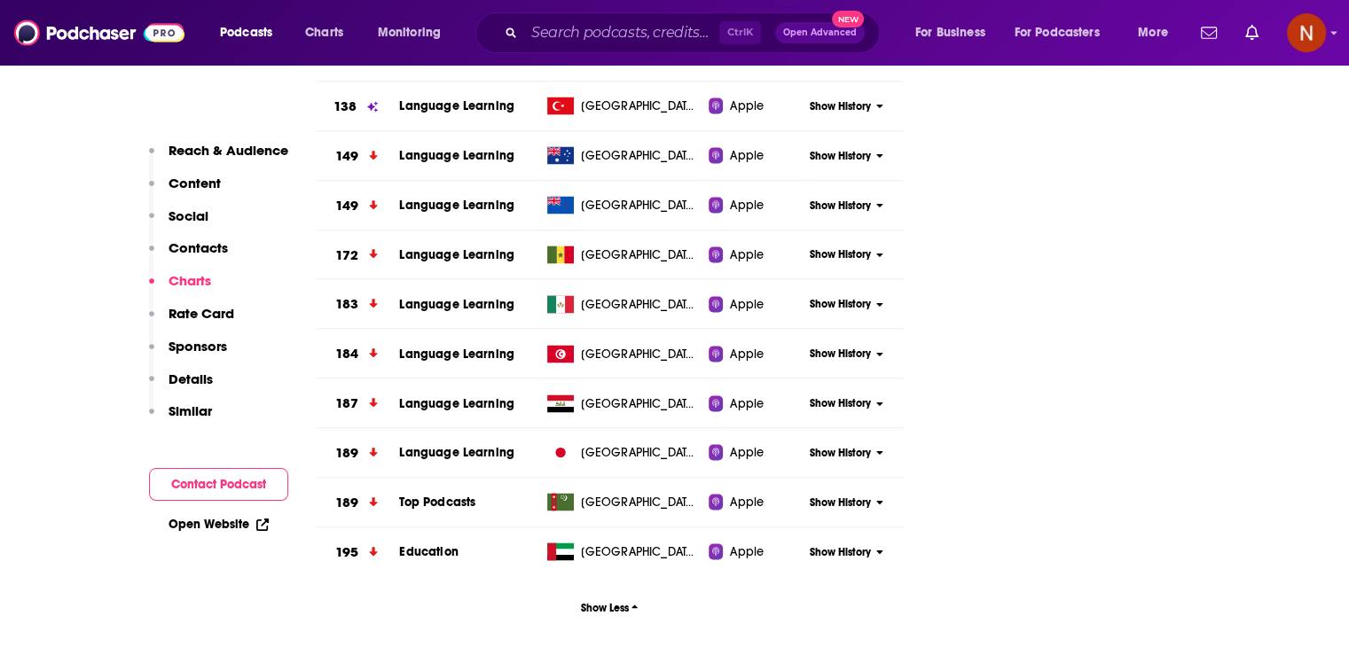
scroll to position [3306, 0]
click at [841, 546] on span "Show History" at bounding box center [840, 551] width 61 height 15
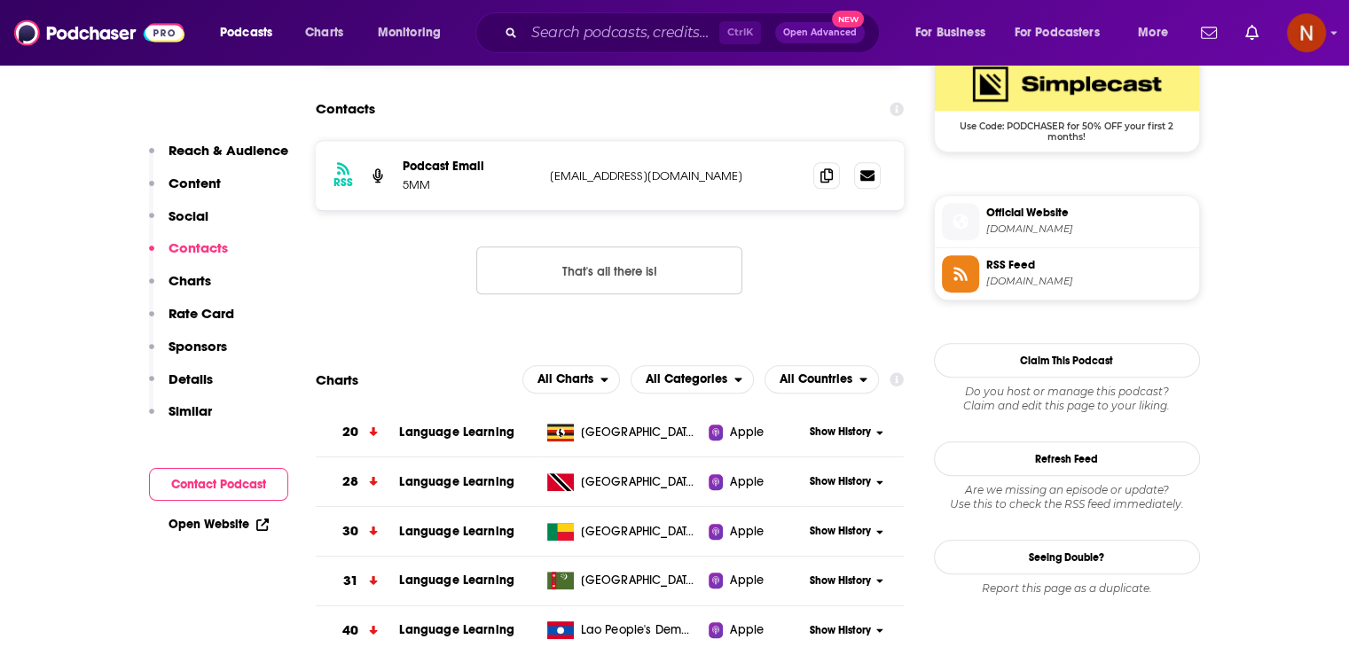
scroll to position [1340, 0]
click at [823, 434] on span "Show History" at bounding box center [840, 433] width 61 height 15
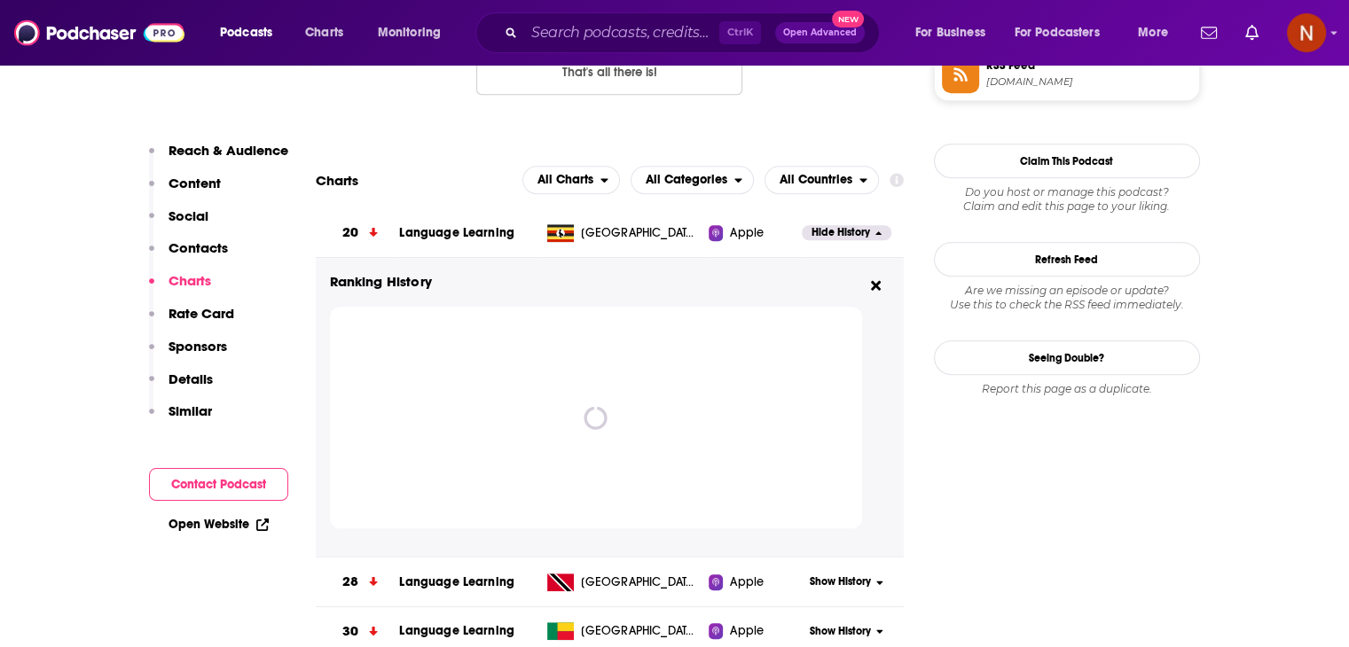
scroll to position [1542, 0]
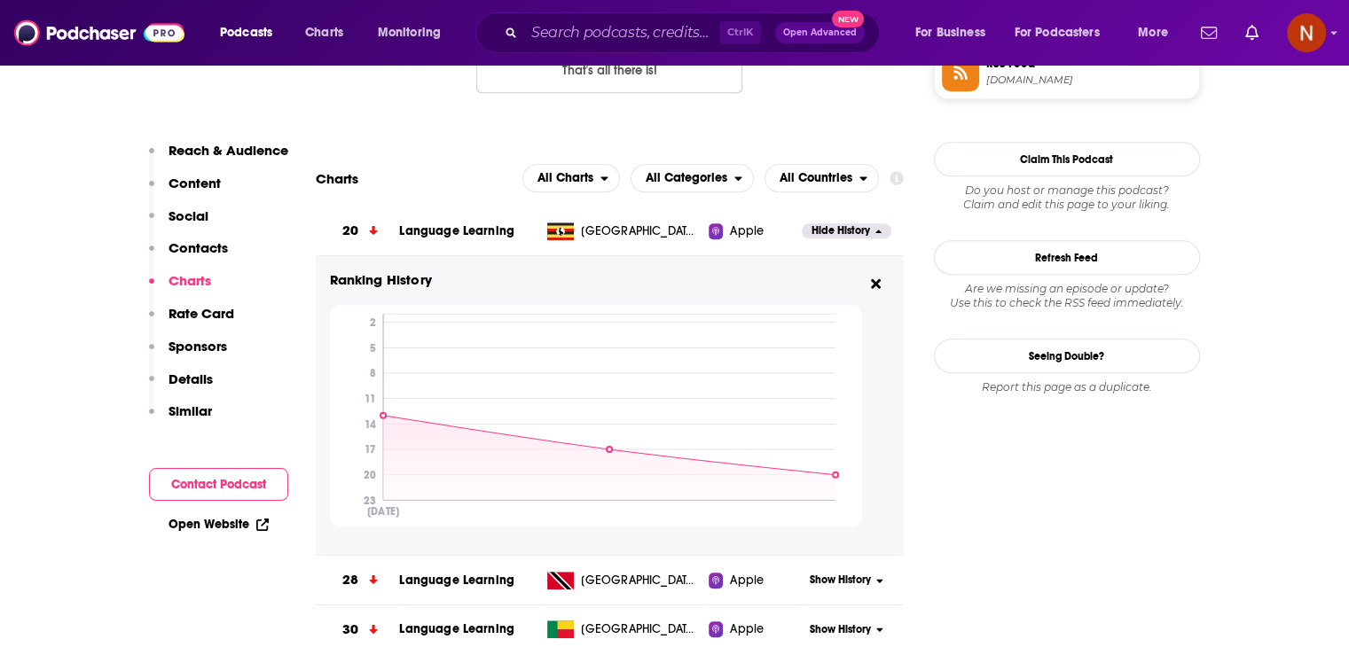
click at [830, 235] on span "Hide History" at bounding box center [840, 230] width 59 height 15
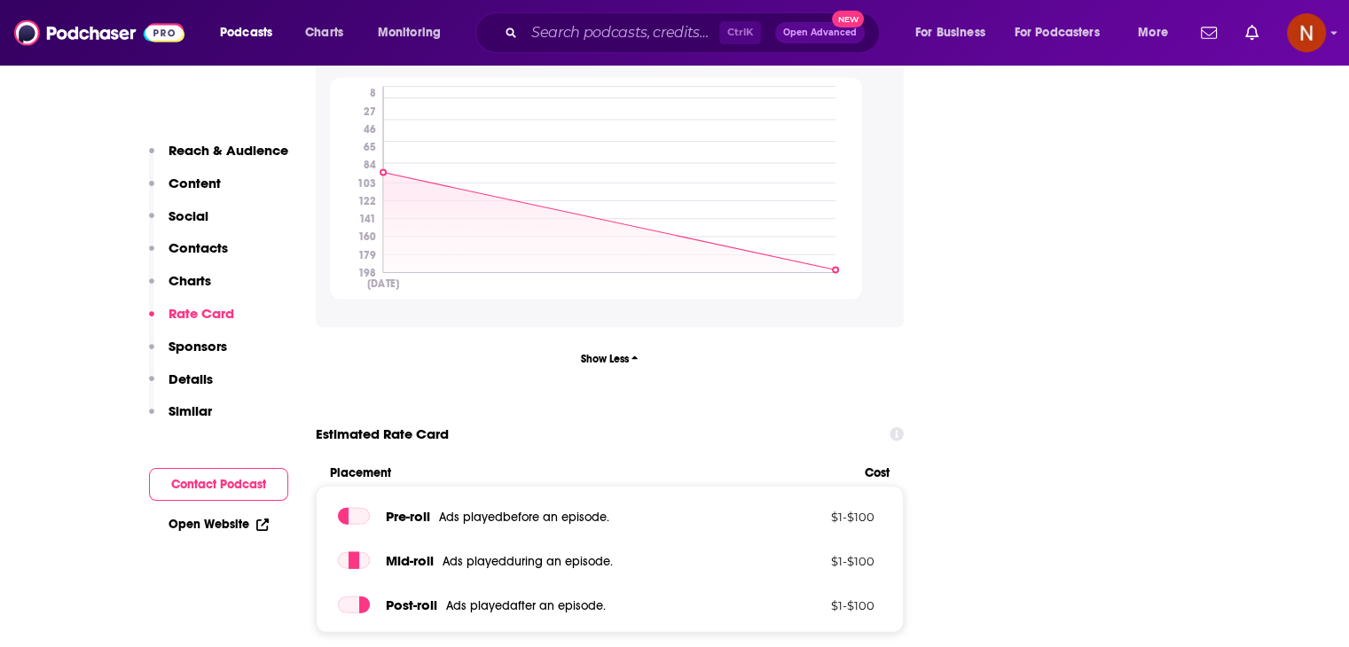
scroll to position [3842, 0]
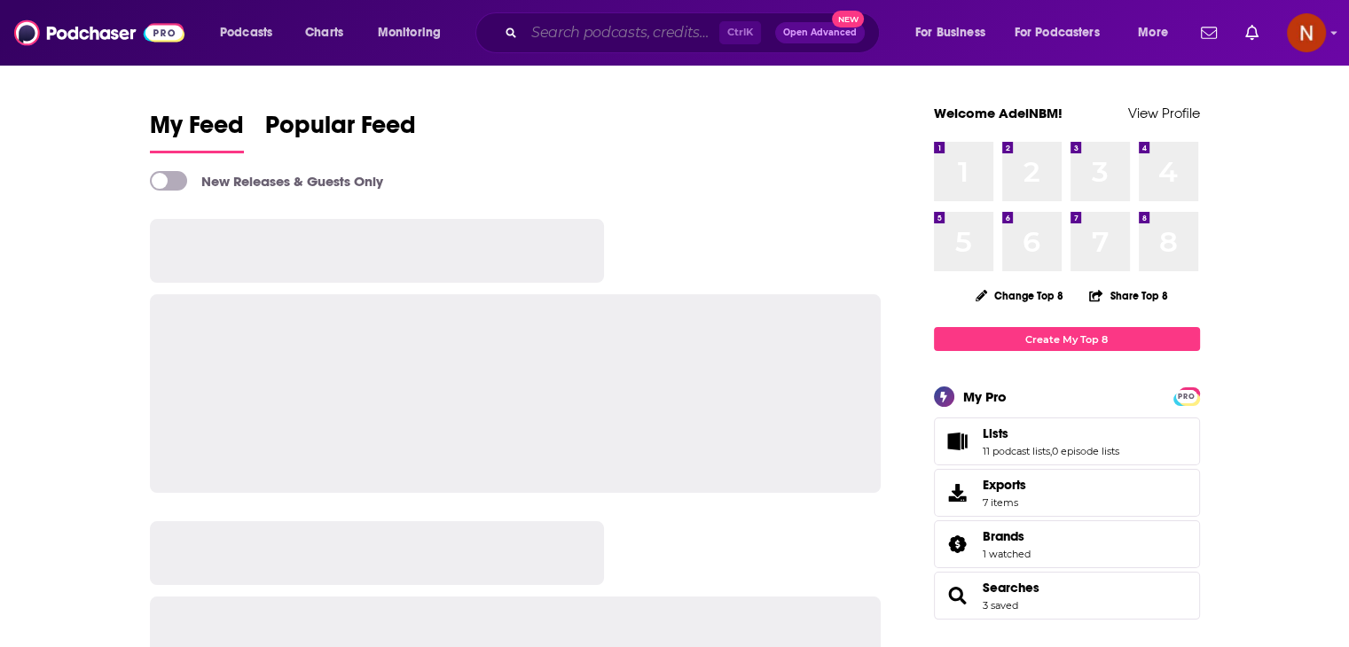
click at [611, 40] on input "Search podcasts, credits, & more..." at bounding box center [621, 33] width 195 height 28
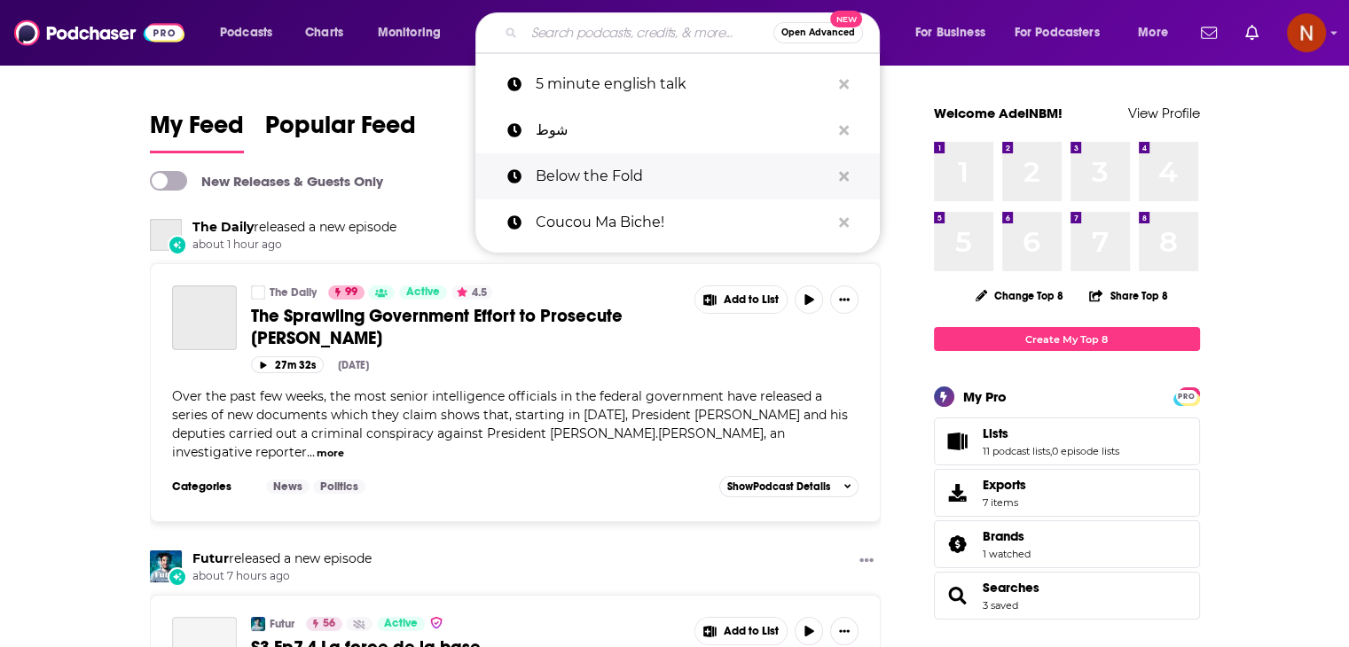
click at [579, 166] on p "Below the Fold" at bounding box center [683, 176] width 294 height 46
type input "Below the Fold"
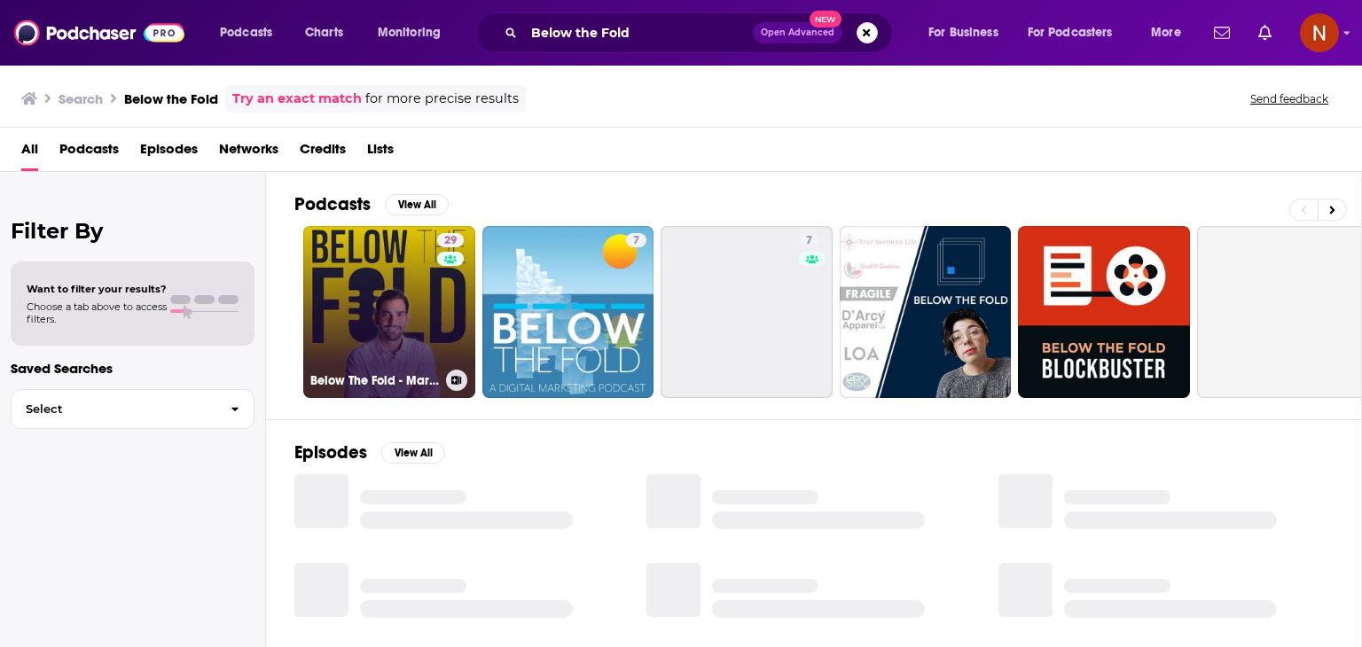
click at [369, 317] on link "29 Below The Fold - Marketing & Advertising Show" at bounding box center [389, 312] width 172 height 172
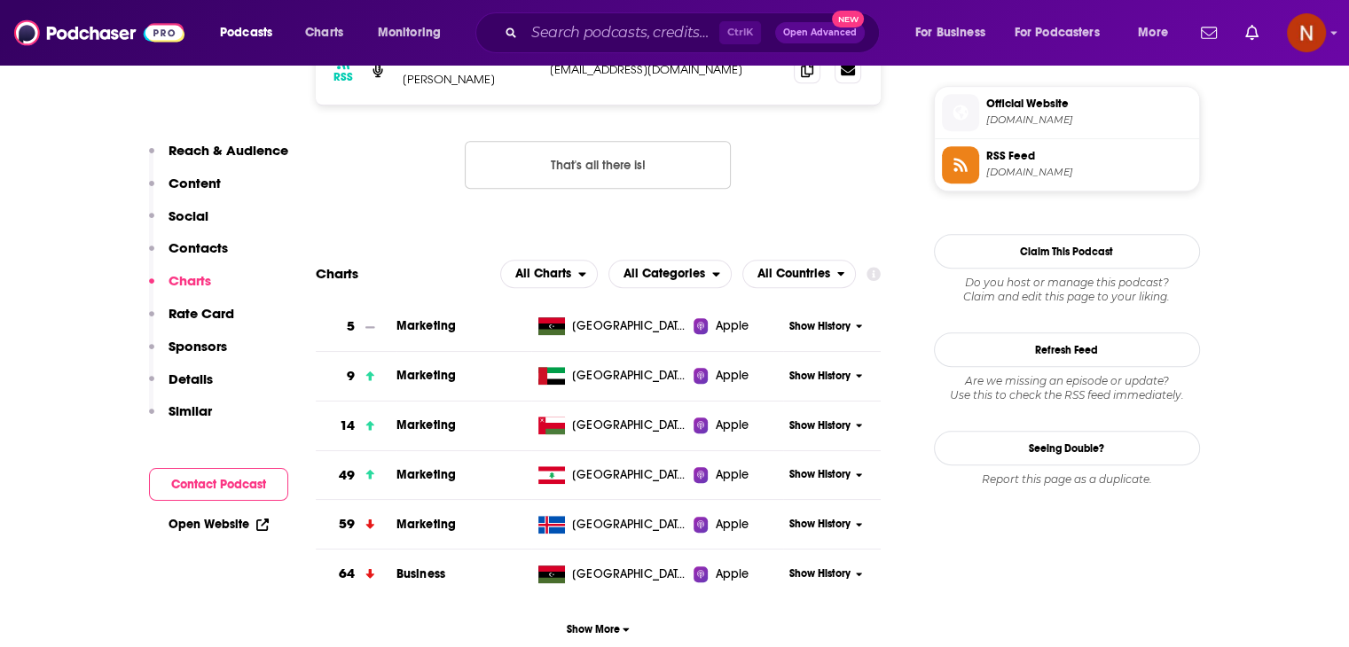
scroll to position [1451, 0]
click at [841, 377] on span "Show History" at bounding box center [819, 375] width 61 height 15
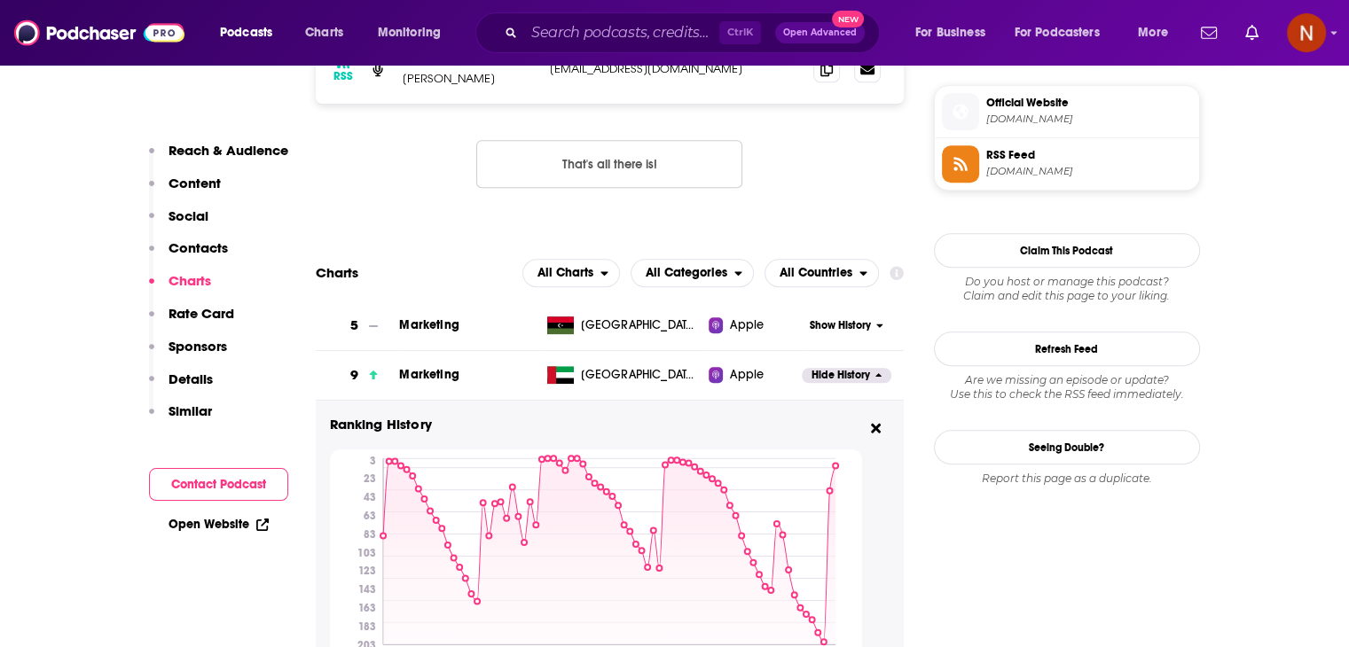
scroll to position [1582, 0]
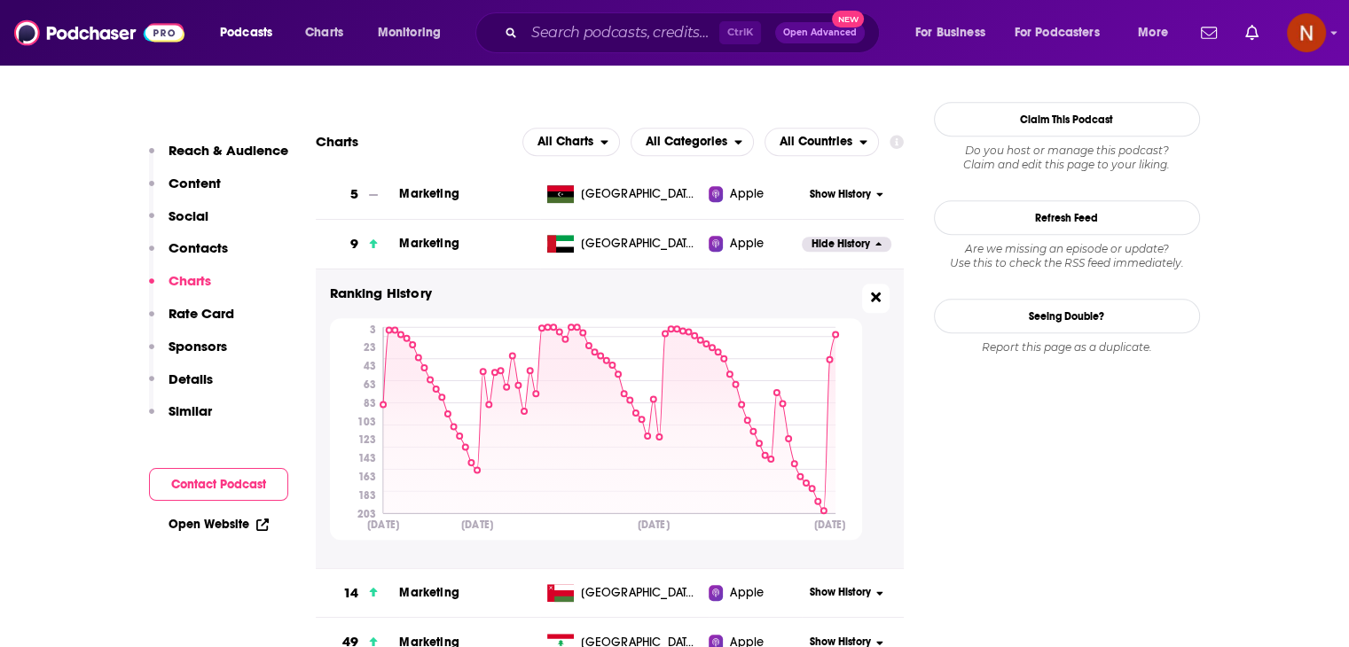
click at [873, 301] on icon at bounding box center [876, 297] width 10 height 14
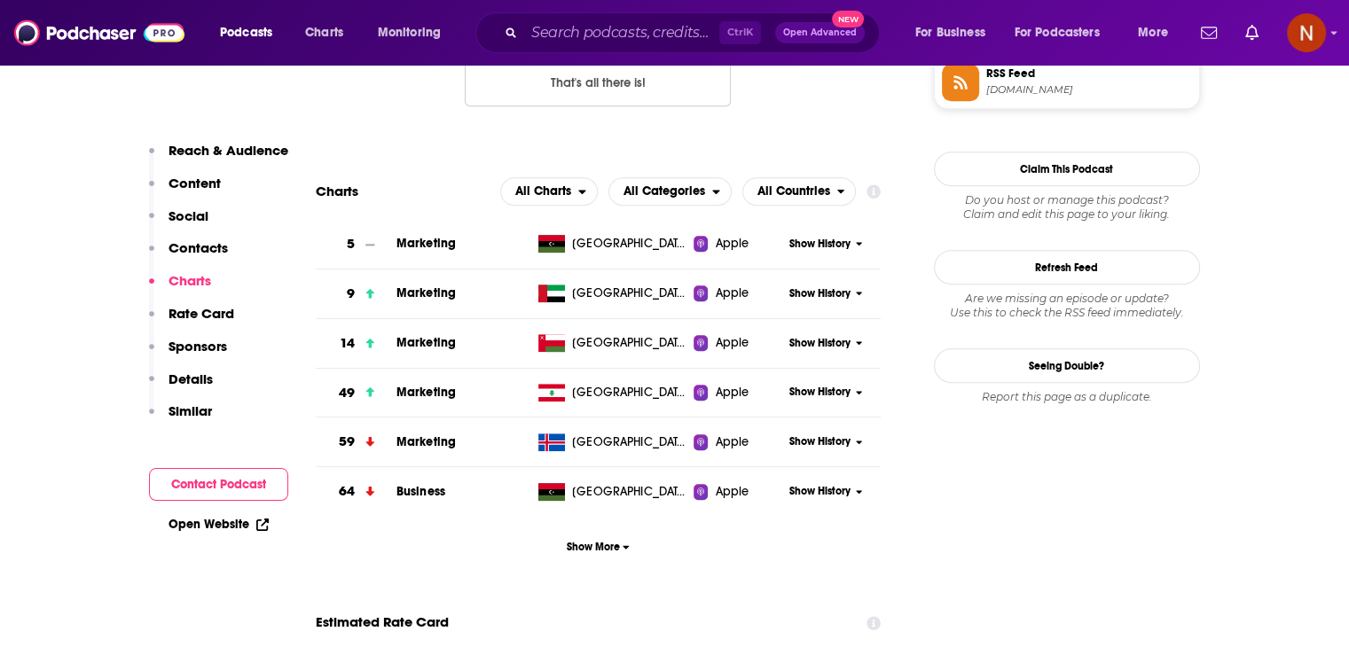
scroll to position [1515, 0]
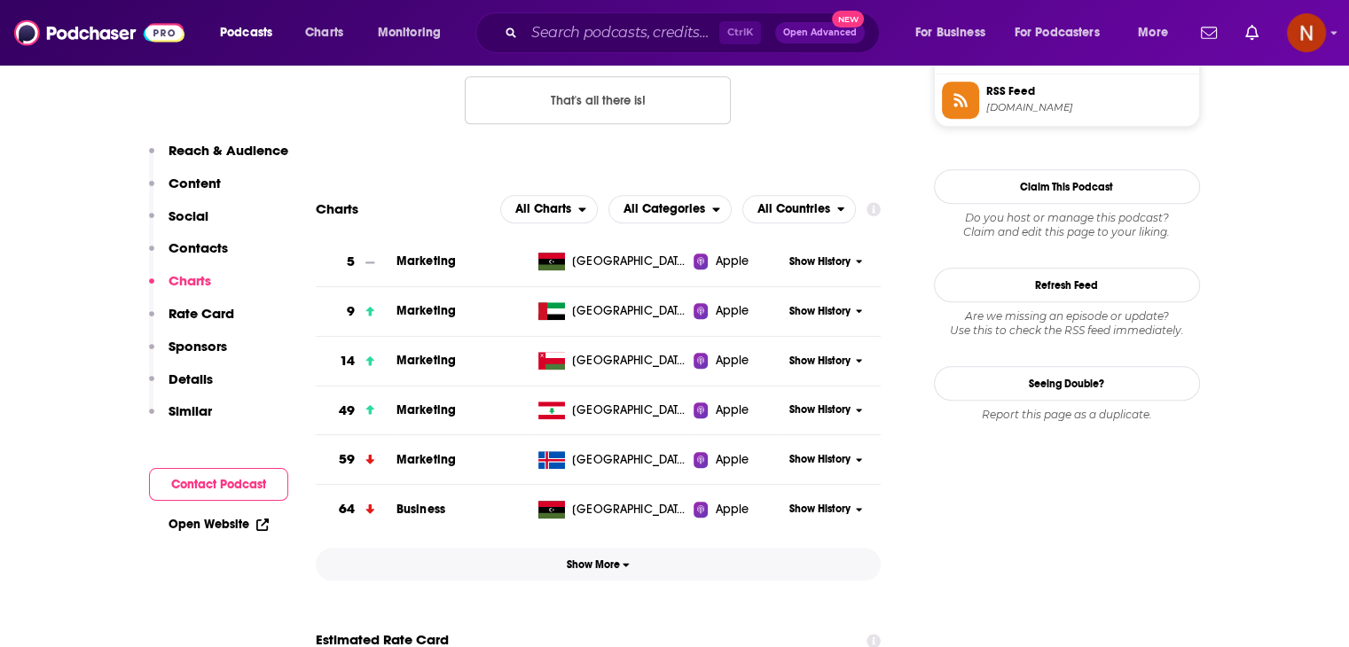
click at [607, 554] on button "Show More" at bounding box center [599, 564] width 566 height 33
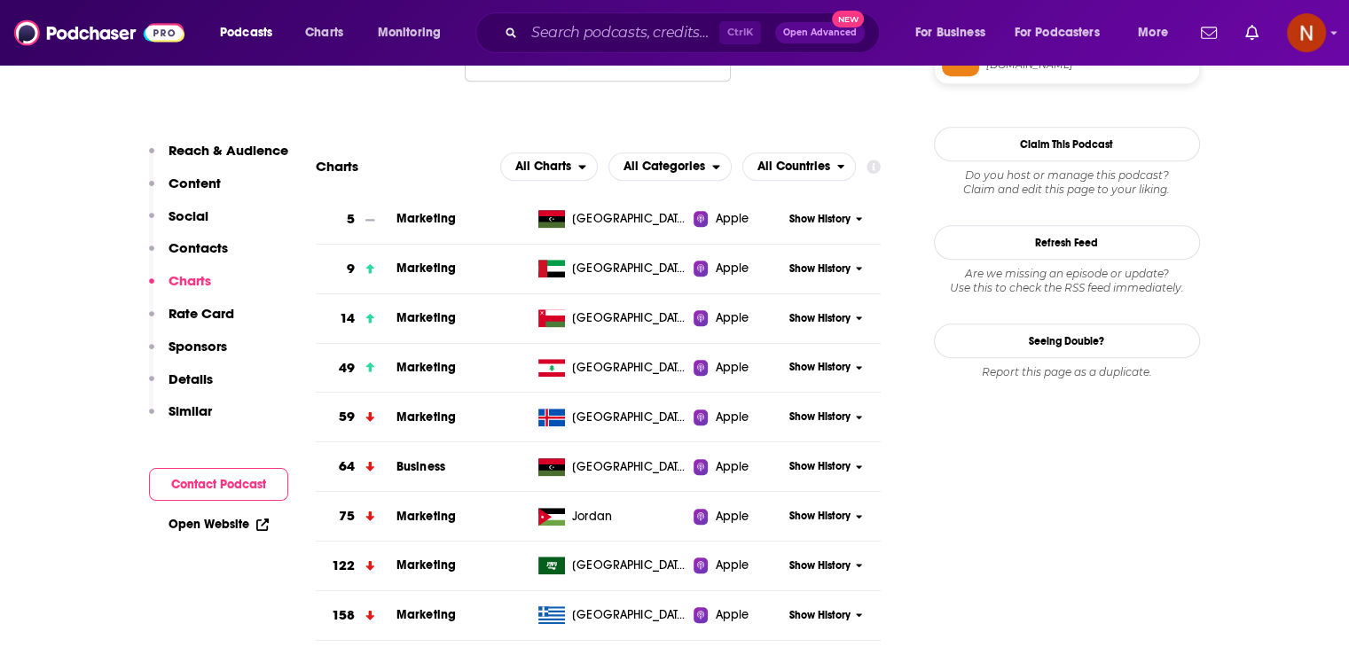
scroll to position [1557, 0]
click at [800, 274] on span "Show History" at bounding box center [819, 269] width 61 height 15
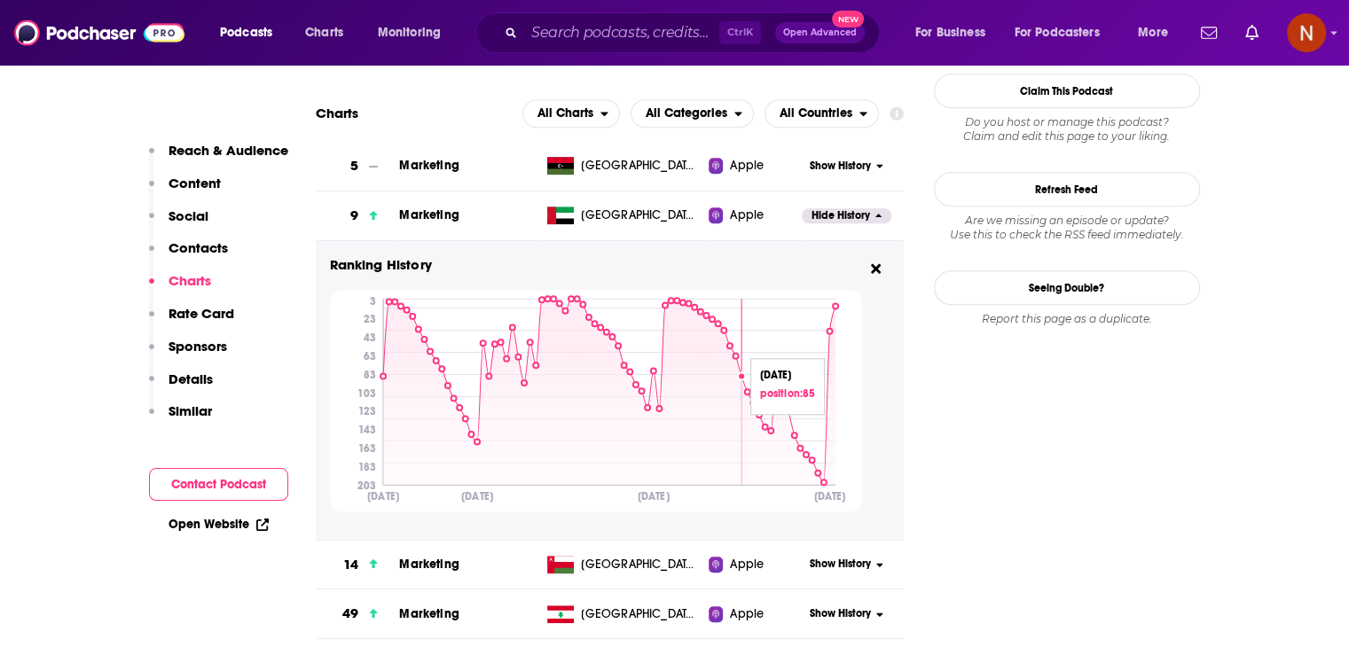
scroll to position [1612, 0]
